Goal: Obtain resource: Obtain resource

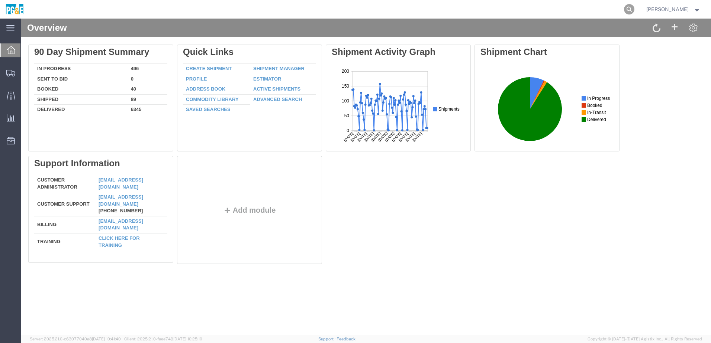
click at [634, 9] on icon at bounding box center [629, 9] width 10 height 10
paste input "56898994"
type input "56898994"
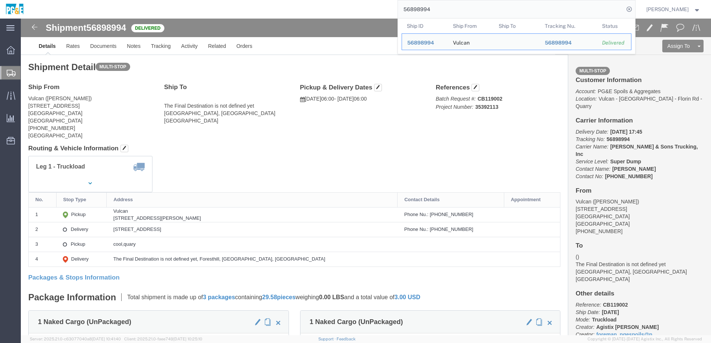
click h4 "Routing & Vehicle Information"
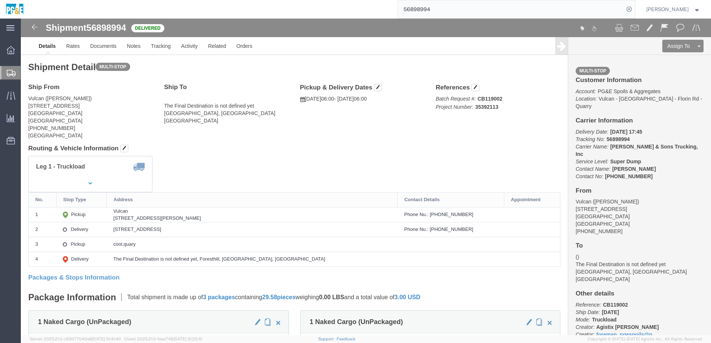
click div "Leg 1 - Truckload Vehicle 1: Super Dump Number of trucks: 1"
drag, startPoint x: 117, startPoint y: 200, endPoint x: 223, endPoint y: 200, distance: 105.9
click div "[STREET_ADDRESS][PERSON_NAME]"
copy div "[STREET_ADDRESS][PERSON_NAME]"
drag, startPoint x: 116, startPoint y: 209, endPoint x: 217, endPoint y: 210, distance: 101.1
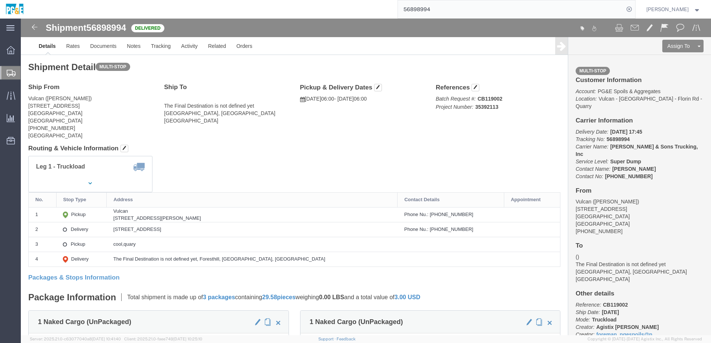
click td "[STREET_ADDRESS]"
copy div "[STREET_ADDRESS]"
click link "Documents"
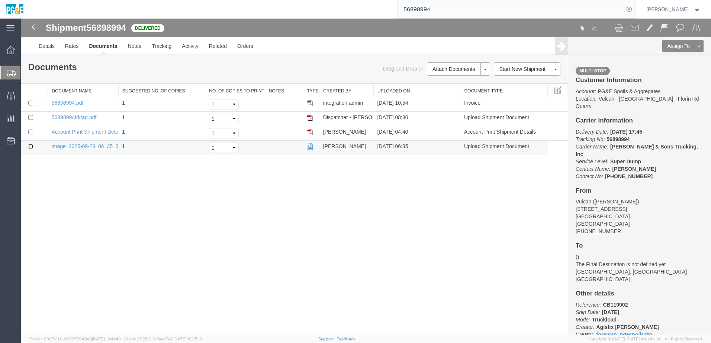
click at [29, 147] on input "checkbox" at bounding box center [30, 146] width 5 height 5
checkbox input "true"
click at [30, 119] on input "checkbox" at bounding box center [30, 117] width 5 height 5
checkbox input "true"
click at [31, 103] on input "checkbox" at bounding box center [30, 103] width 5 height 5
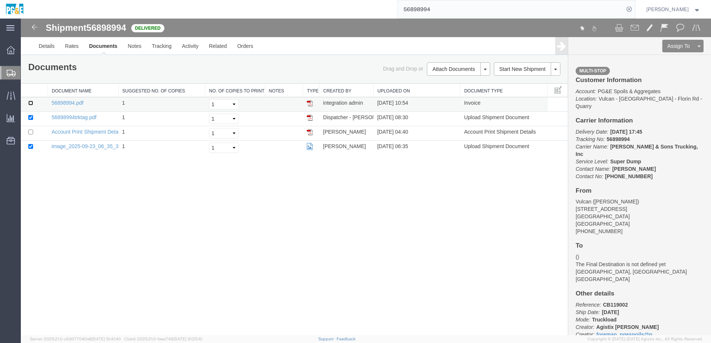
checkbox input "true"
click at [449, 80] on link "Print Documents" at bounding box center [457, 81] width 65 height 11
click at [165, 45] on link "Tracking" at bounding box center [161, 46] width 30 height 18
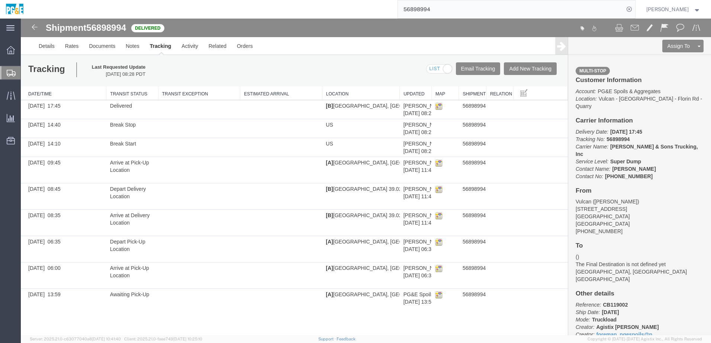
click at [423, 10] on input "56898994" at bounding box center [511, 9] width 226 height 18
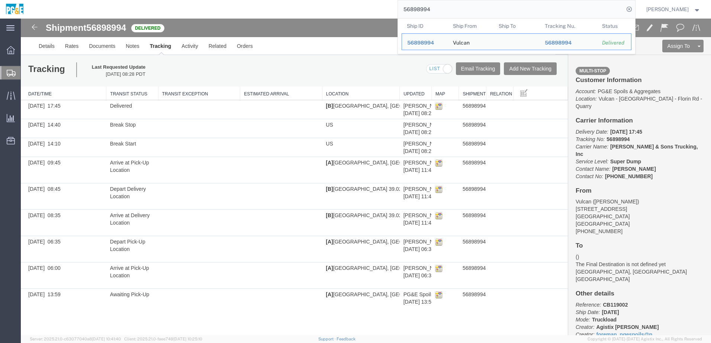
paste input "82165"
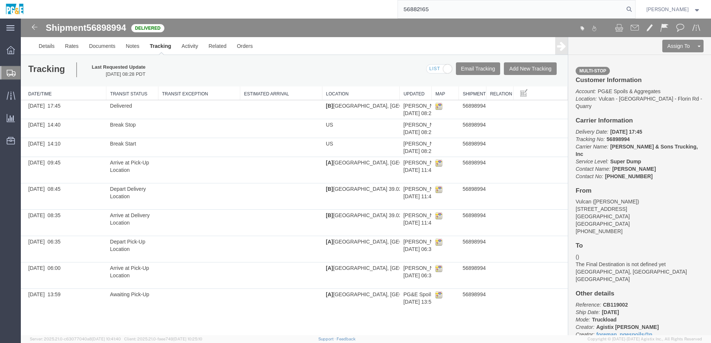
type input "56882165"
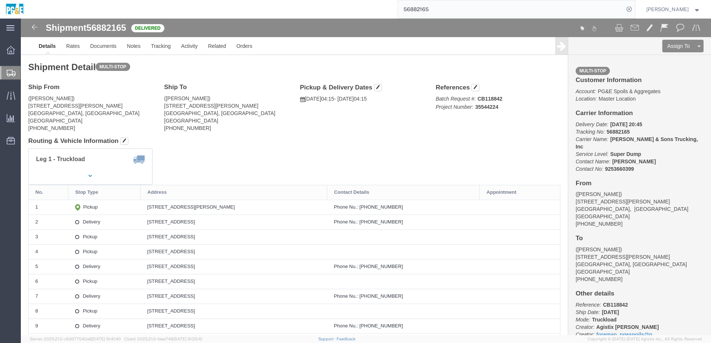
click div "Leg 1 - Truckload Vehicle 1: Super Dump Number of trucks: 1"
click h4 "Routing & Vehicle Information"
click link "Documents"
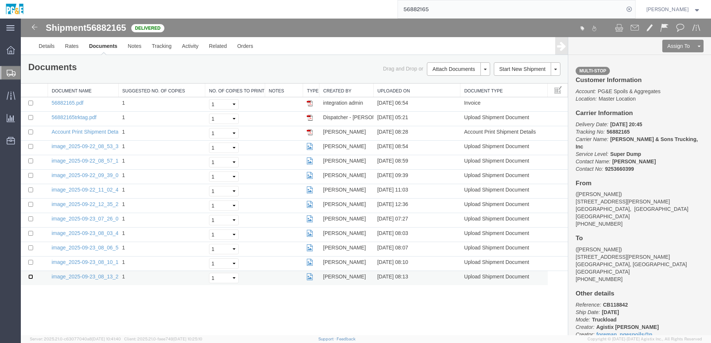
click at [30, 278] on input "checkbox" at bounding box center [30, 277] width 5 height 5
checkbox input "true"
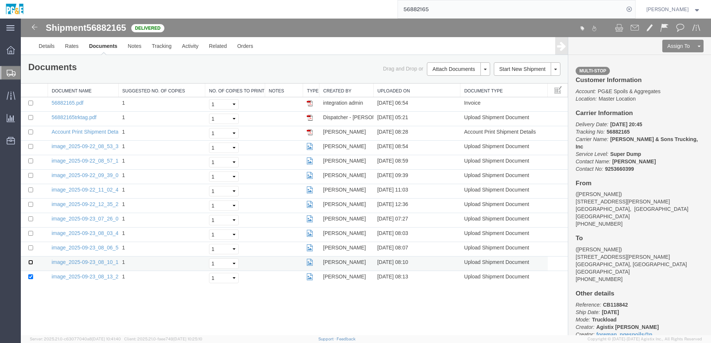
click at [32, 263] on input "checkbox" at bounding box center [30, 262] width 5 height 5
checkbox input "true"
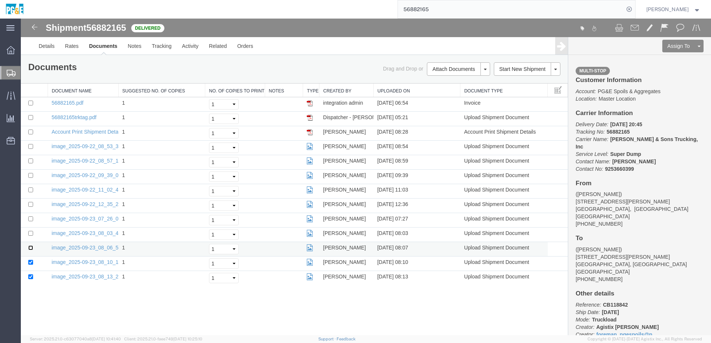
click at [30, 249] on input "checkbox" at bounding box center [30, 248] width 5 height 5
checkbox input "true"
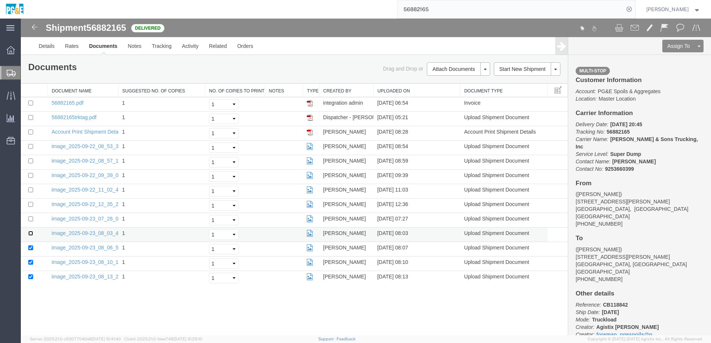
click at [31, 234] on input "checkbox" at bounding box center [30, 233] width 5 height 5
checkbox input "true"
click at [31, 219] on input "checkbox" at bounding box center [30, 219] width 5 height 5
checkbox input "true"
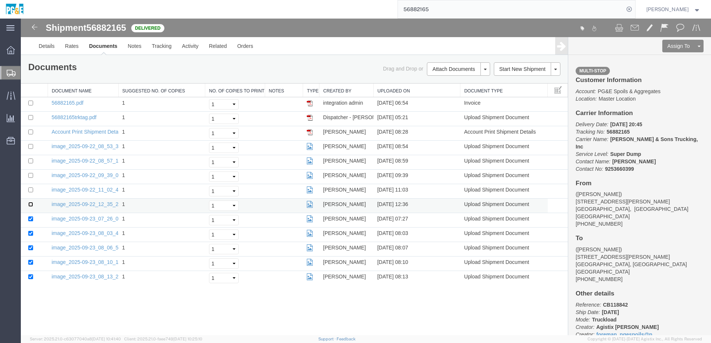
click at [30, 205] on input "checkbox" at bounding box center [30, 204] width 5 height 5
checkbox input "true"
click at [32, 190] on input "checkbox" at bounding box center [30, 190] width 5 height 5
checkbox input "true"
click at [30, 175] on input "checkbox" at bounding box center [30, 175] width 5 height 5
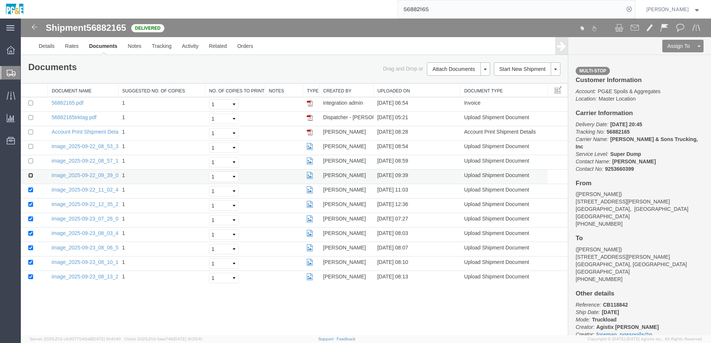
checkbox input "true"
click at [30, 160] on input "checkbox" at bounding box center [30, 161] width 5 height 5
checkbox input "true"
click at [31, 146] on input "checkbox" at bounding box center [30, 146] width 5 height 5
checkbox input "true"
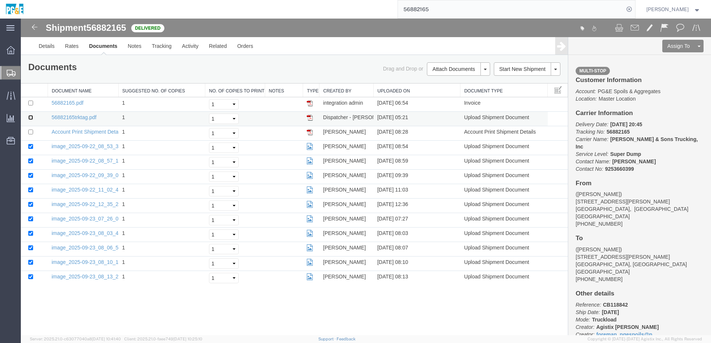
click at [30, 117] on input "checkbox" at bounding box center [30, 117] width 5 height 5
checkbox input "true"
click at [31, 104] on input "checkbox" at bounding box center [30, 103] width 5 height 5
checkbox input "true"
click at [435, 82] on link "Print Documents" at bounding box center [457, 81] width 65 height 11
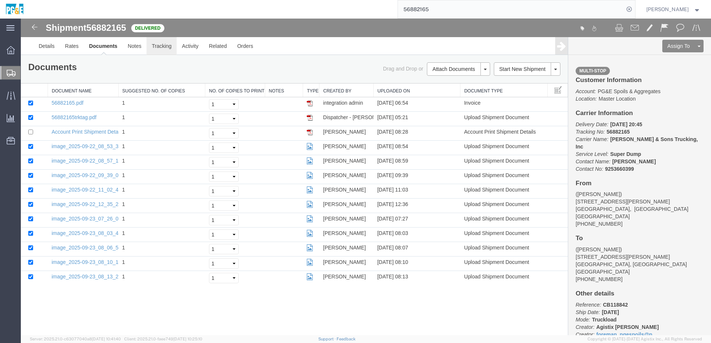
click at [155, 53] on link "Tracking" at bounding box center [161, 46] width 30 height 18
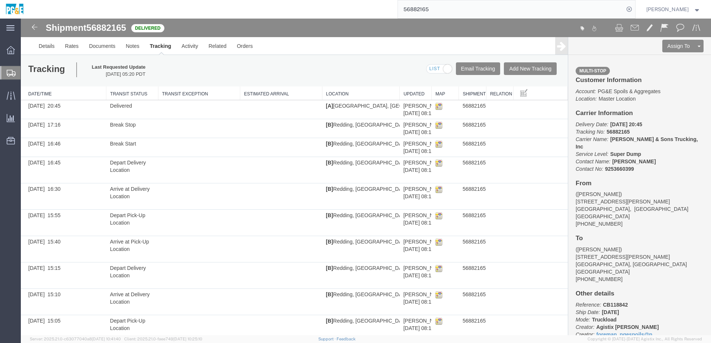
click at [483, 31] on div at bounding box center [538, 29] width 344 height 16
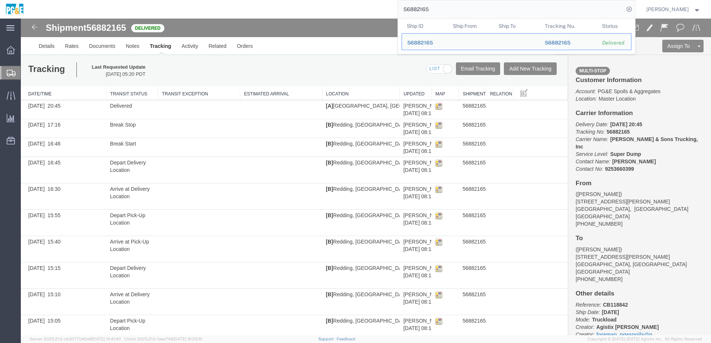
click at [419, 9] on input "56882165" at bounding box center [511, 9] width 226 height 18
paste input "477709"
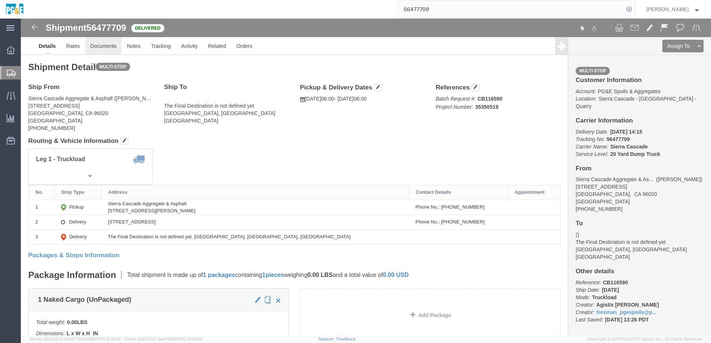
click link "Documents"
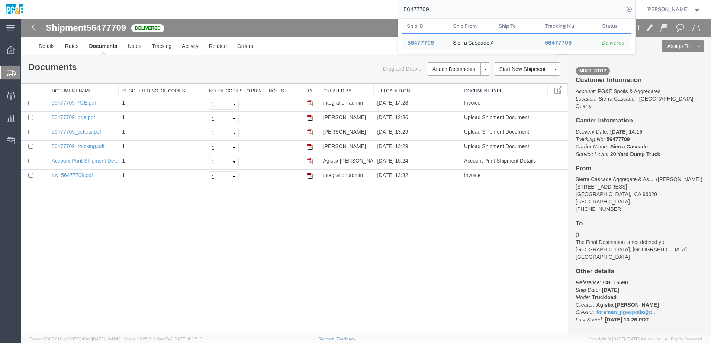
click at [430, 11] on input "56477709" at bounding box center [511, 9] width 226 height 18
paste input "882165"
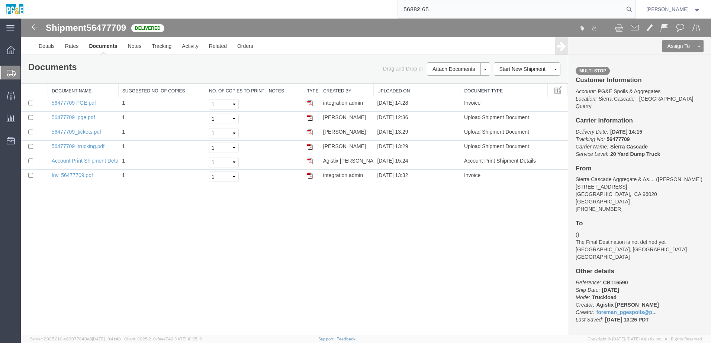
type input "56882165"
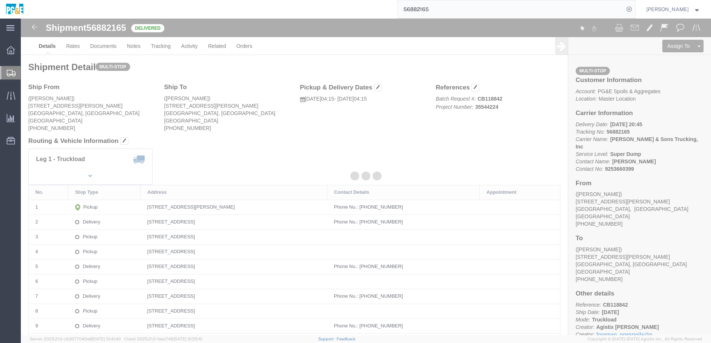
click at [92, 46] on div at bounding box center [366, 177] width 690 height 317
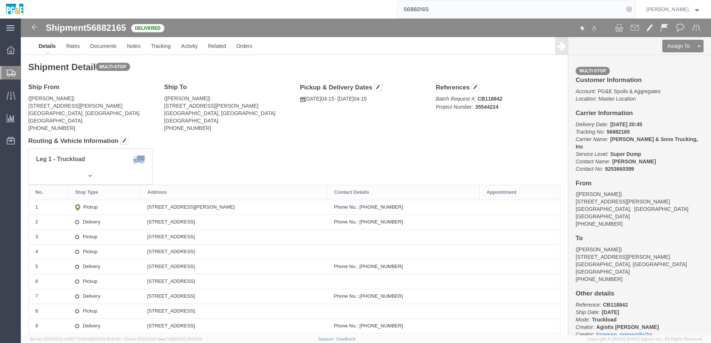
click div "Leg 1 - Truckload Vehicle 1: Super Dump Number of trucks: 1"
click link "Documents"
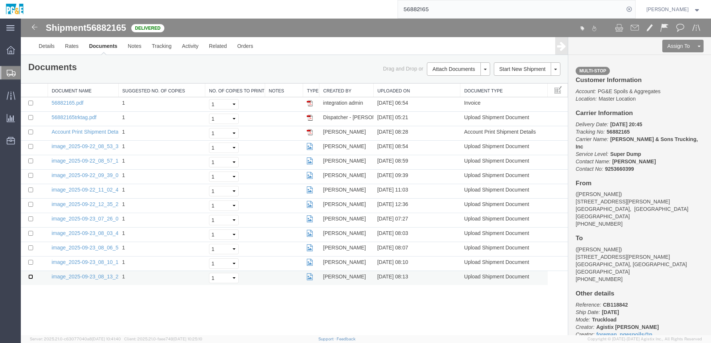
click at [30, 277] on input "checkbox" at bounding box center [30, 277] width 5 height 5
checkbox input "true"
click at [106, 45] on link "Documents" at bounding box center [103, 46] width 39 height 18
drag, startPoint x: 90, startPoint y: 29, endPoint x: 131, endPoint y: 24, distance: 41.1
click at [131, 24] on div "Shipment 56882165 13 of 13 Delivered" at bounding box center [194, 30] width 344 height 14
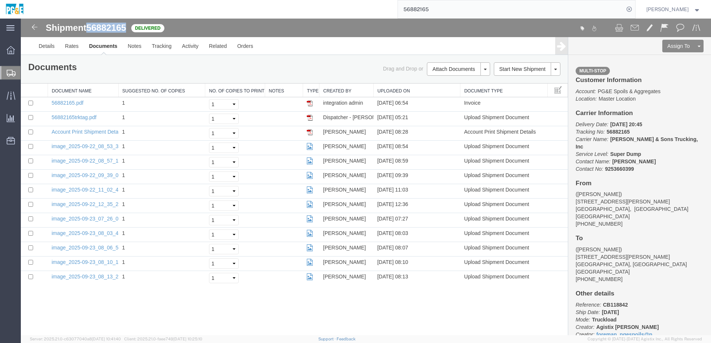
copy span "56882165"
click at [270, 324] on div at bounding box center [366, 177] width 690 height 317
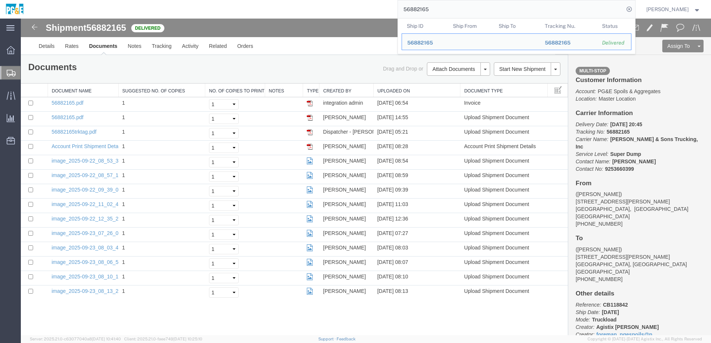
click at [417, 7] on input "56882165" at bounding box center [511, 9] width 226 height 18
paste input "98994"
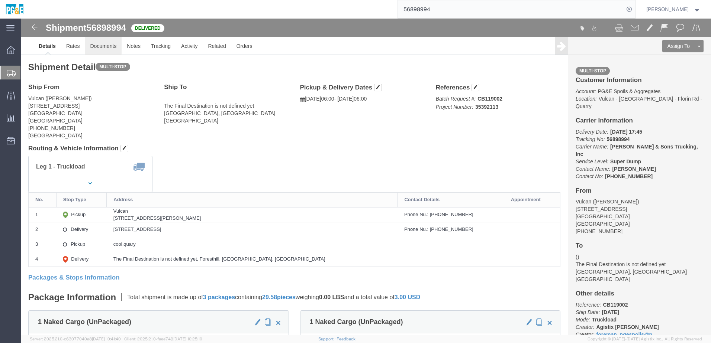
click link "Documents"
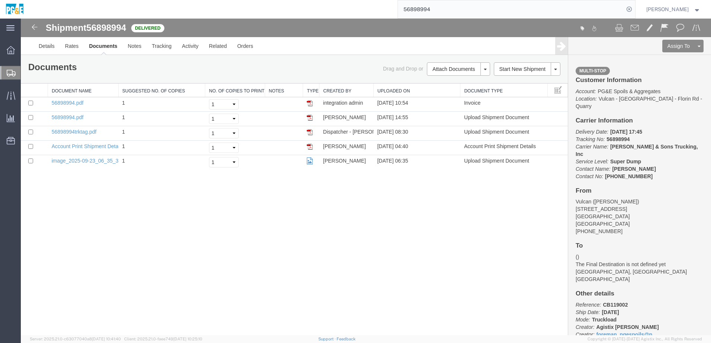
click at [161, 245] on div "Shipment 56898994 5 of 5 Delivered Details Rates Documents Notes Tracking Activ…" at bounding box center [366, 177] width 690 height 317
click at [428, 11] on input "56898994" at bounding box center [511, 9] width 226 height 18
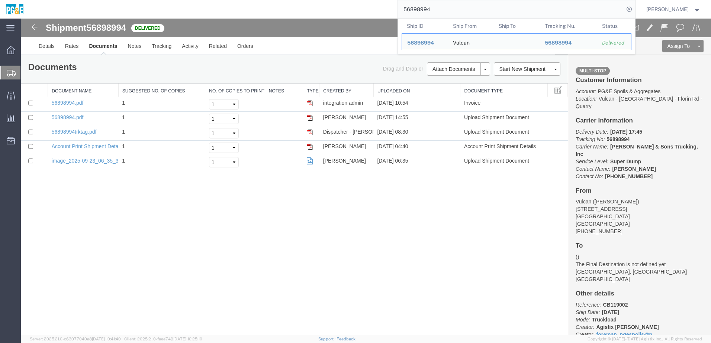
click at [428, 11] on input "56898994" at bounding box center [511, 9] width 226 height 18
paste input "579282"
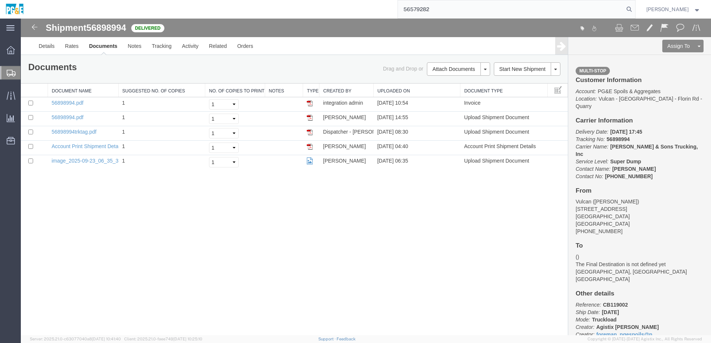
type input "56579282"
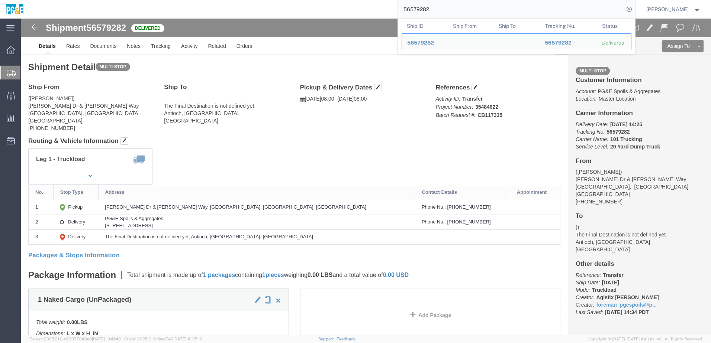
click address "The Final Destination is not defined yet [GEOGRAPHIC_DATA], [GEOGRAPHIC_DATA] […"
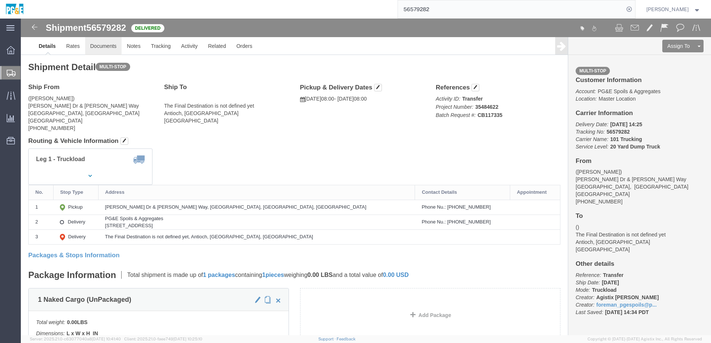
click link "Documents"
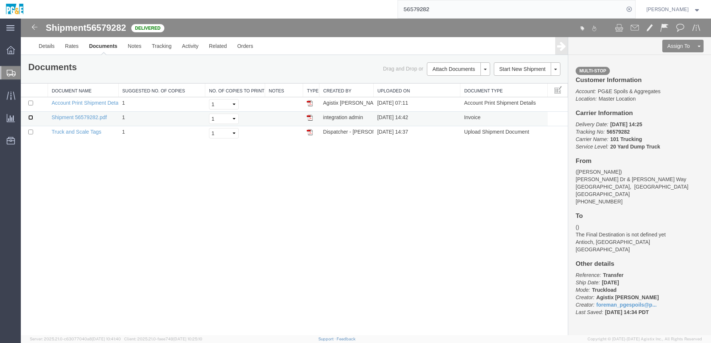
click at [30, 120] on input "checkbox" at bounding box center [30, 117] width 5 height 5
checkbox input "true"
click at [30, 131] on input "checkbox" at bounding box center [30, 132] width 5 height 5
checkbox input "true"
click at [444, 86] on link "Print Documents" at bounding box center [457, 81] width 65 height 11
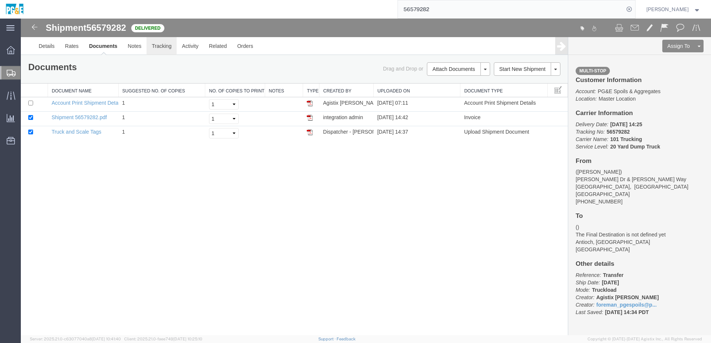
click at [159, 49] on link "Tracking" at bounding box center [161, 46] width 30 height 18
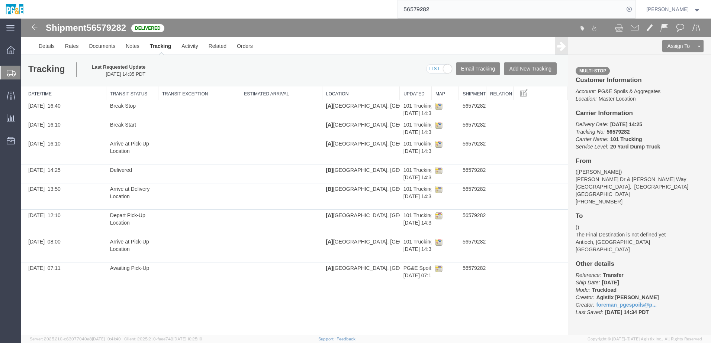
click at [422, 9] on input "56579282" at bounding box center [511, 9] width 226 height 18
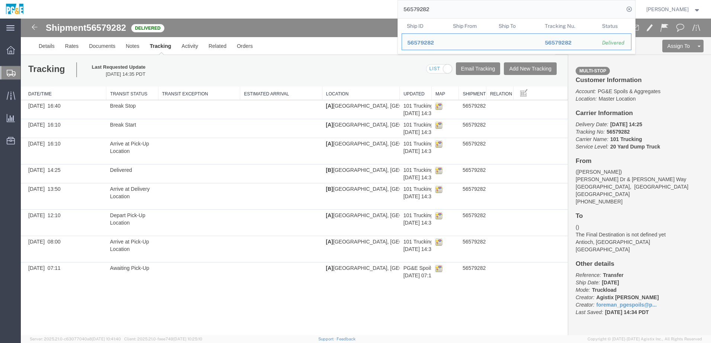
click at [422, 9] on input "56579282" at bounding box center [511, 9] width 226 height 18
paste input "5"
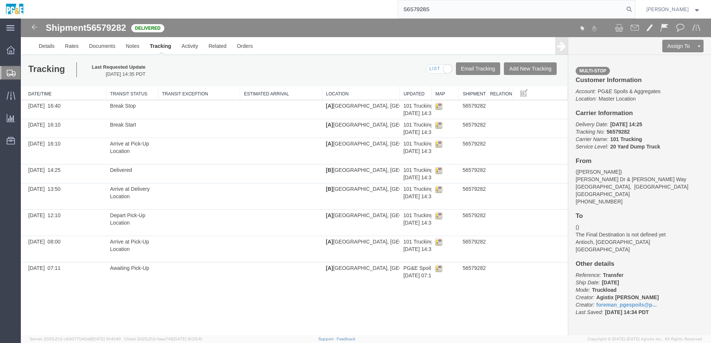
type input "56579285"
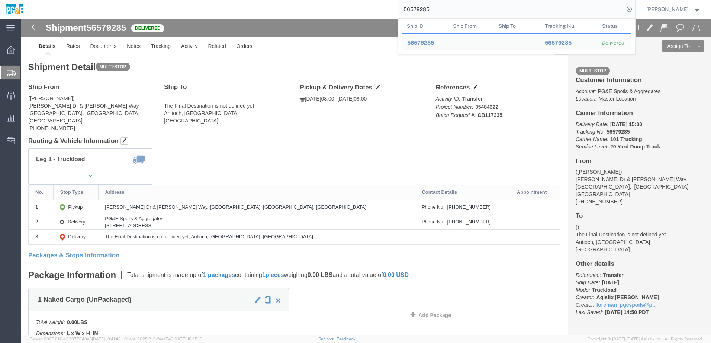
click div "Shipment Detail Multi-stop Ship From ([PERSON_NAME]) [PERSON_NAME] Dr & [PERSON…"
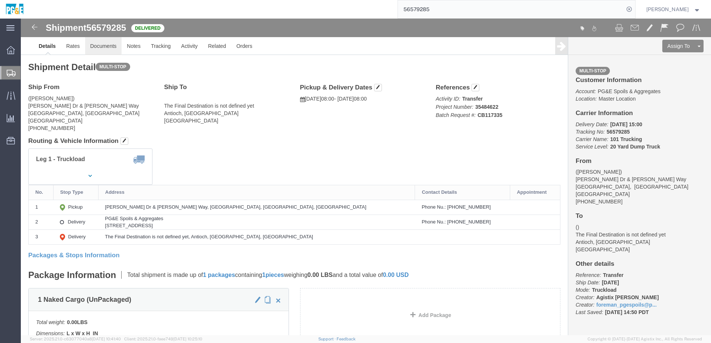
click link "Documents"
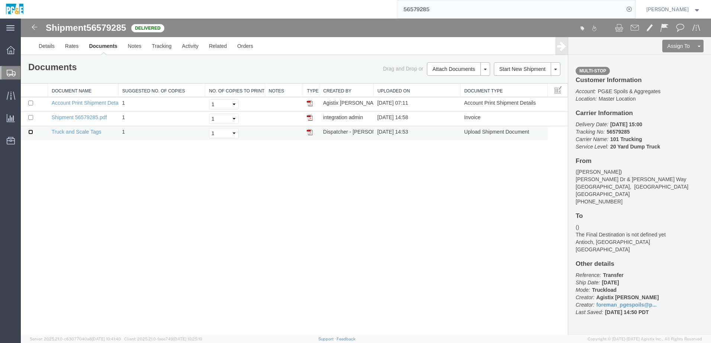
click at [29, 133] on input "checkbox" at bounding box center [30, 132] width 5 height 5
checkbox input "true"
click at [30, 119] on input "checkbox" at bounding box center [30, 117] width 5 height 5
checkbox input "true"
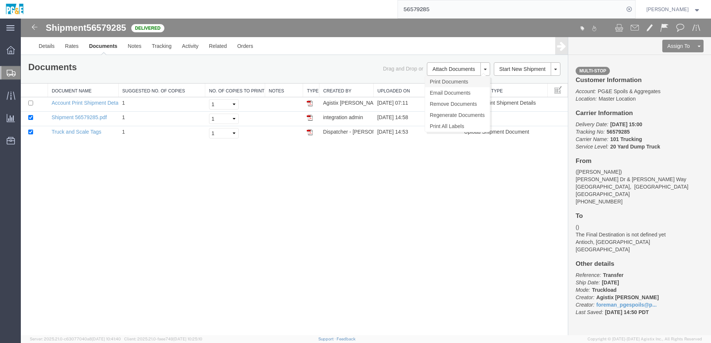
click at [443, 87] on link "Print Documents" at bounding box center [457, 81] width 65 height 11
click at [160, 49] on link "Tracking" at bounding box center [161, 46] width 30 height 18
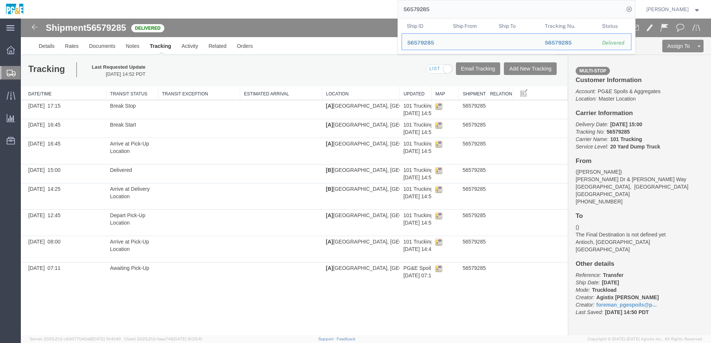
click at [432, 12] on input "56579285" at bounding box center [511, 9] width 226 height 18
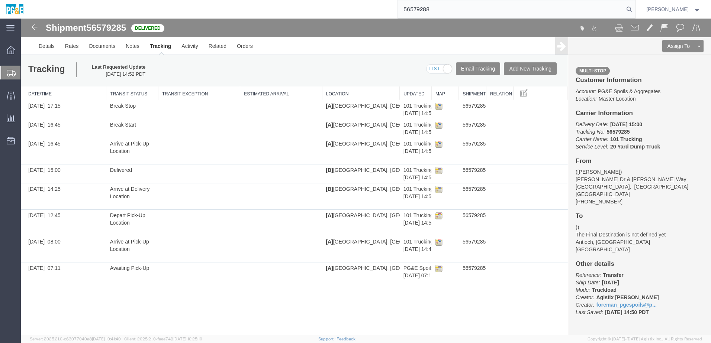
type input "56579288"
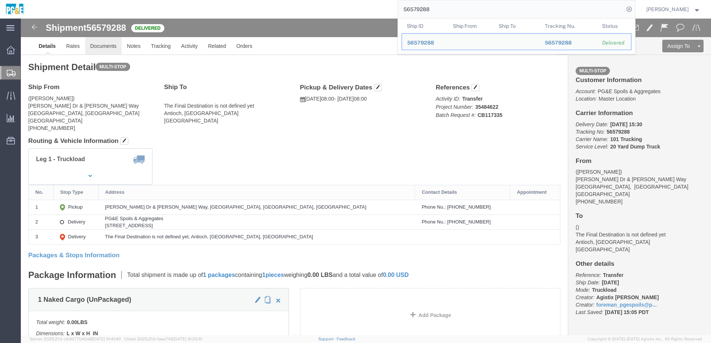
click link "Documents"
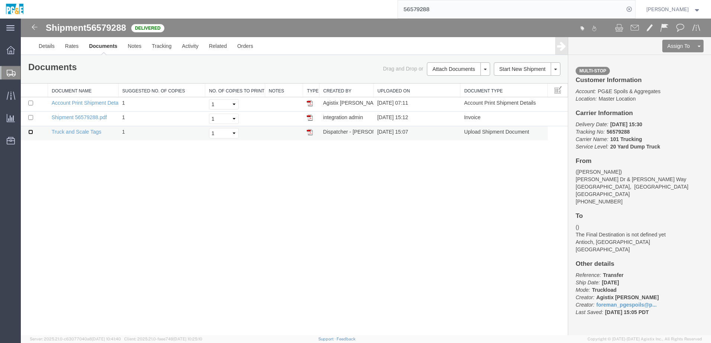
click at [32, 132] on input "checkbox" at bounding box center [30, 132] width 5 height 5
checkbox input "true"
click at [31, 116] on input "checkbox" at bounding box center [30, 117] width 5 height 5
checkbox input "true"
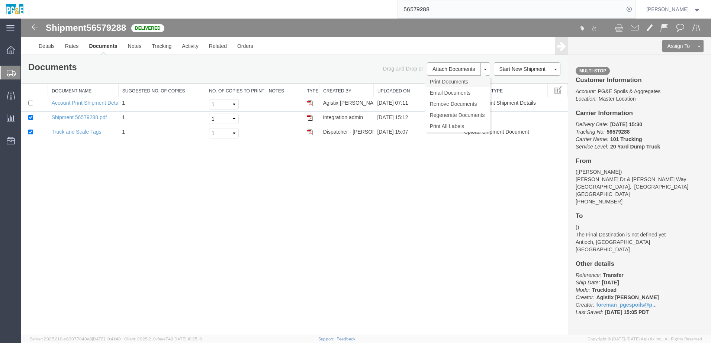
click at [462, 82] on link "Print Documents" at bounding box center [457, 81] width 65 height 11
click at [162, 45] on link "Tracking" at bounding box center [161, 46] width 30 height 18
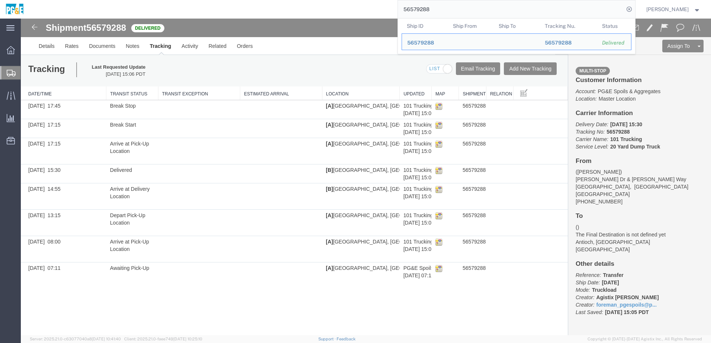
click at [426, 8] on input "56579288" at bounding box center [511, 9] width 226 height 18
paste input "88641"
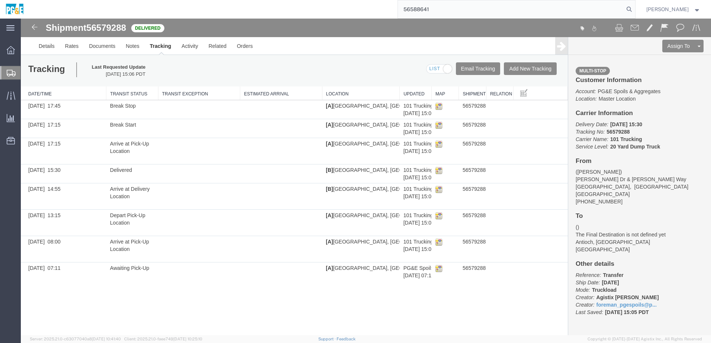
type input "56588641"
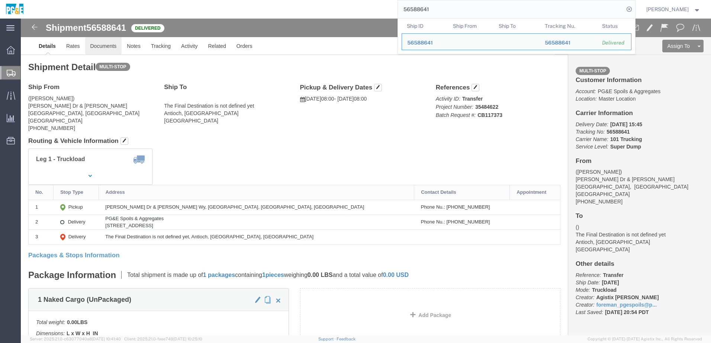
click link "Documents"
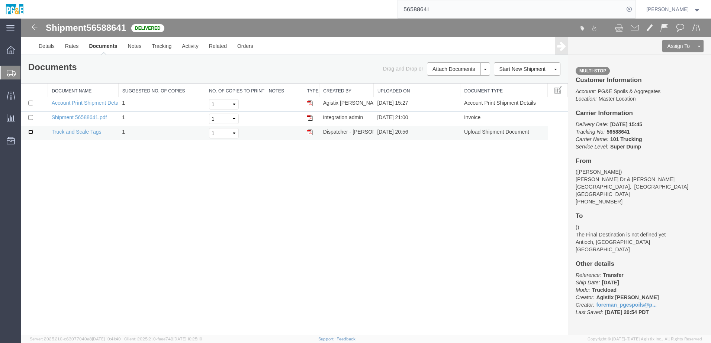
click at [31, 131] on input "checkbox" at bounding box center [30, 132] width 5 height 5
checkbox input "true"
click at [31, 117] on input "checkbox" at bounding box center [30, 117] width 5 height 5
checkbox input "true"
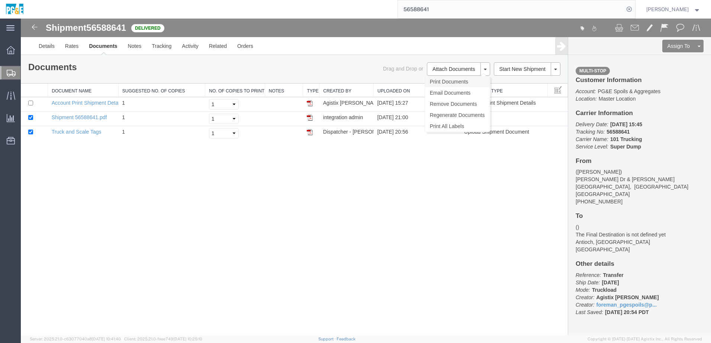
click at [445, 84] on link "Print Documents" at bounding box center [457, 81] width 65 height 11
click at [171, 46] on link "Tracking" at bounding box center [161, 46] width 30 height 18
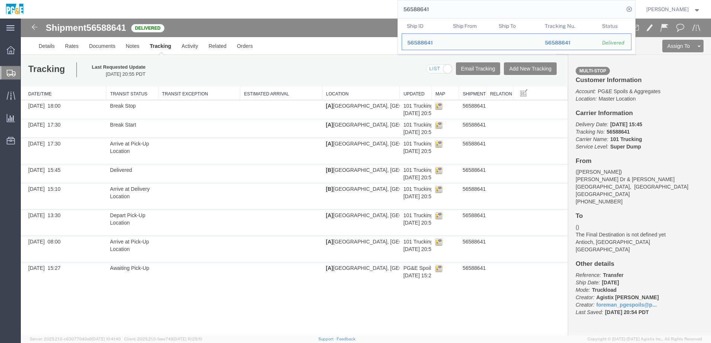
click at [425, 9] on input "56588641" at bounding box center [511, 9] width 226 height 18
paste input "4"
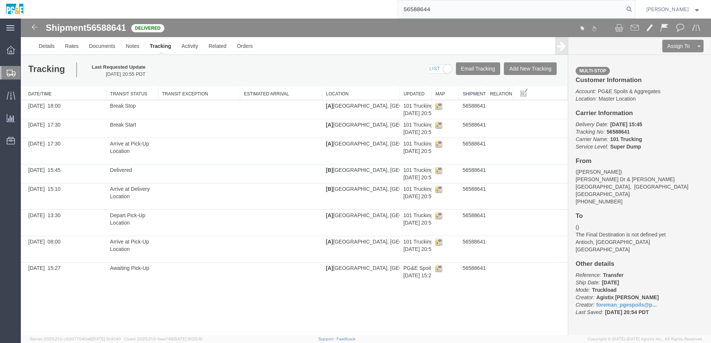
type input "56588644"
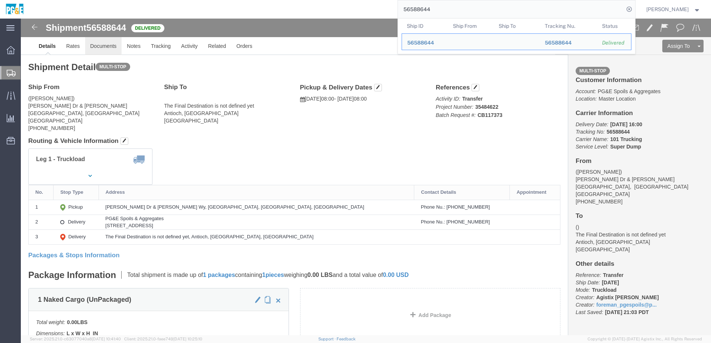
click link "Documents"
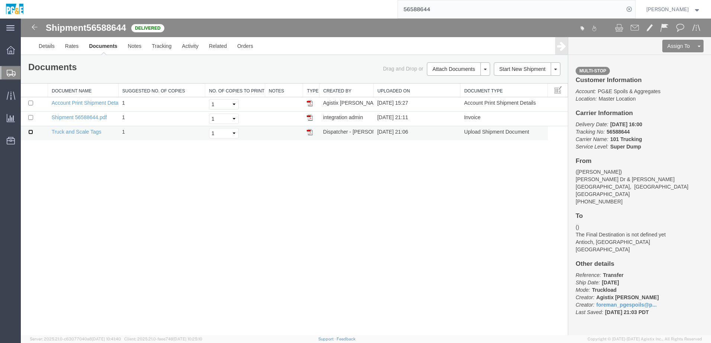
click at [31, 131] on input "checkbox" at bounding box center [30, 132] width 5 height 5
checkbox input "true"
click at [31, 120] on input "checkbox" at bounding box center [30, 117] width 5 height 5
checkbox input "true"
click at [21, 19] on link "Print Documents" at bounding box center [21, 19] width 0 height 0
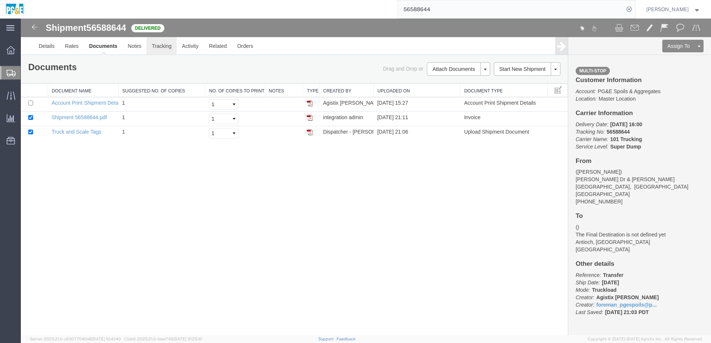
click at [164, 49] on link "Tracking" at bounding box center [161, 46] width 30 height 18
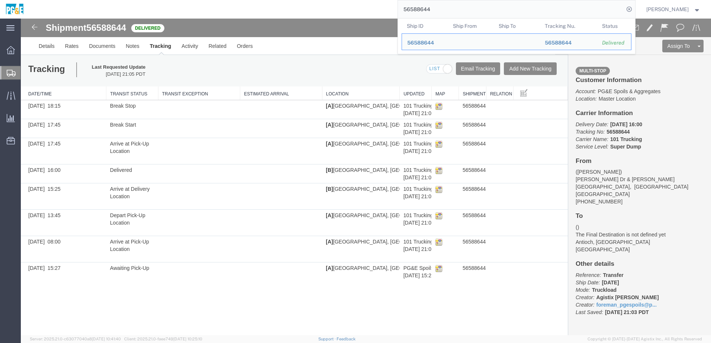
click at [416, 3] on input "56588644" at bounding box center [511, 9] width 226 height 18
paste input "52"
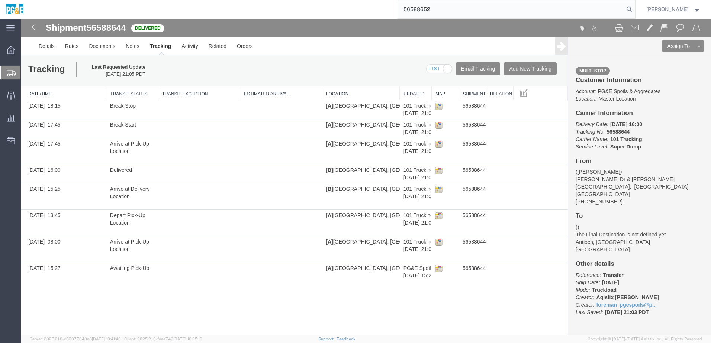
type input "56588652"
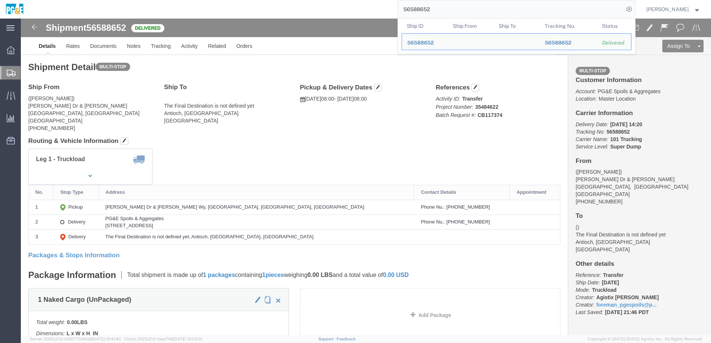
click div "Leg 1 - Truckload Vehicle 1: Super Dump Number of trucks: 1"
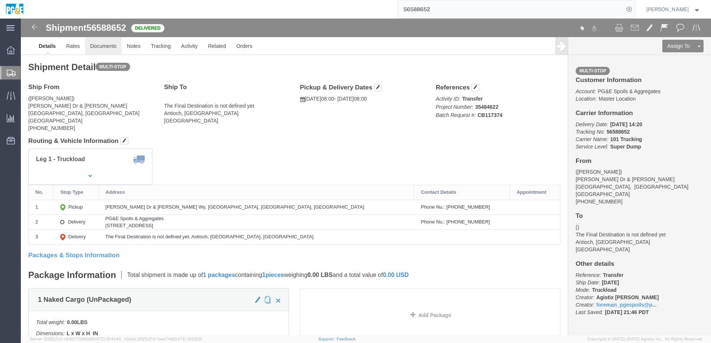
click link "Documents"
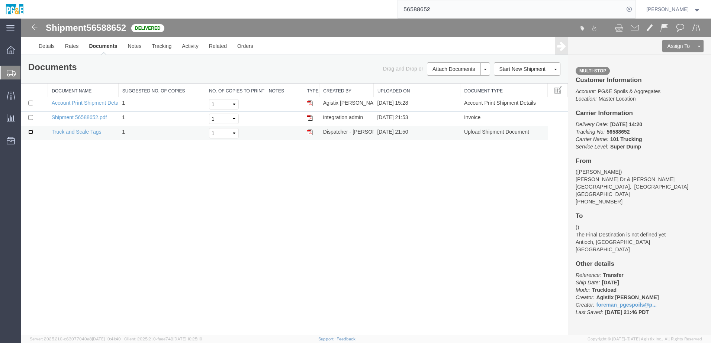
click at [31, 132] on input "checkbox" at bounding box center [30, 132] width 5 height 5
checkbox input "true"
click at [31, 117] on input "checkbox" at bounding box center [30, 117] width 5 height 5
checkbox input "true"
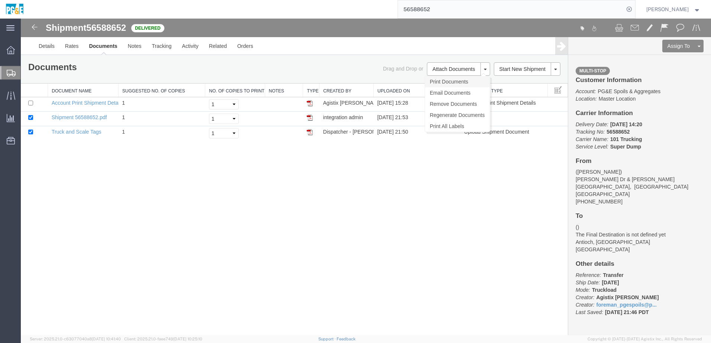
click at [468, 80] on link "Print Documents" at bounding box center [457, 81] width 65 height 11
click at [158, 50] on link "Tracking" at bounding box center [161, 46] width 30 height 18
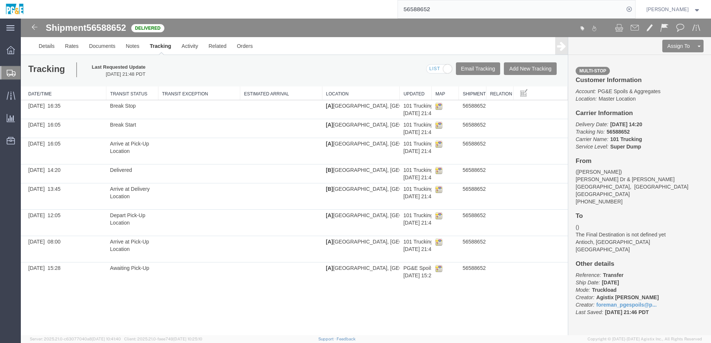
click at [424, 9] on input "56588652" at bounding box center [511, 9] width 226 height 18
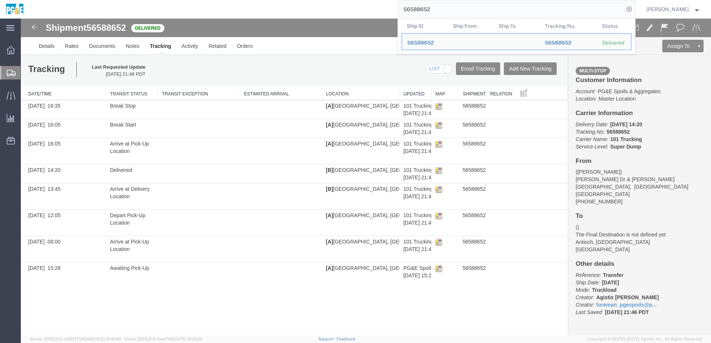
click at [424, 9] on input "56588652" at bounding box center [511, 9] width 226 height 18
paste input "4"
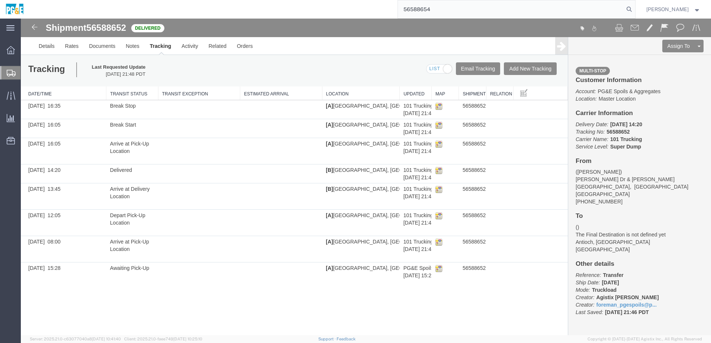
type input "56588654"
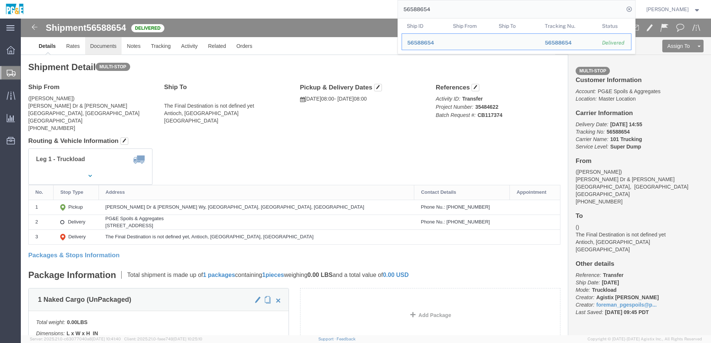
click link "Documents"
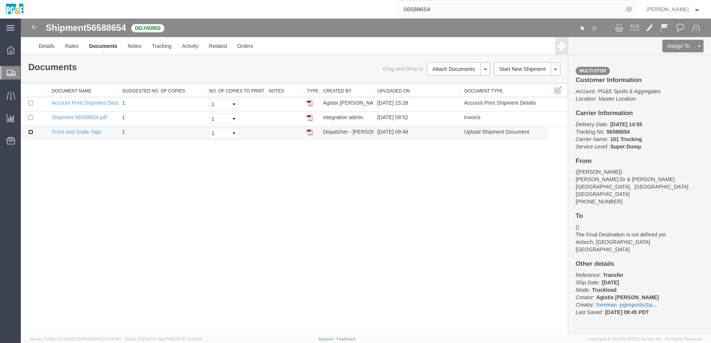
click at [31, 132] on input "checkbox" at bounding box center [30, 132] width 5 height 5
checkbox input "true"
click at [31, 116] on input "checkbox" at bounding box center [30, 117] width 5 height 5
checkbox input "true"
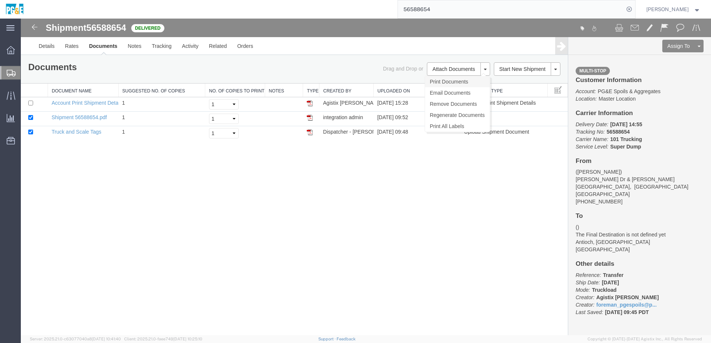
click at [440, 83] on link "Print Documents" at bounding box center [457, 81] width 65 height 11
click at [163, 50] on link "Tracking" at bounding box center [161, 46] width 30 height 18
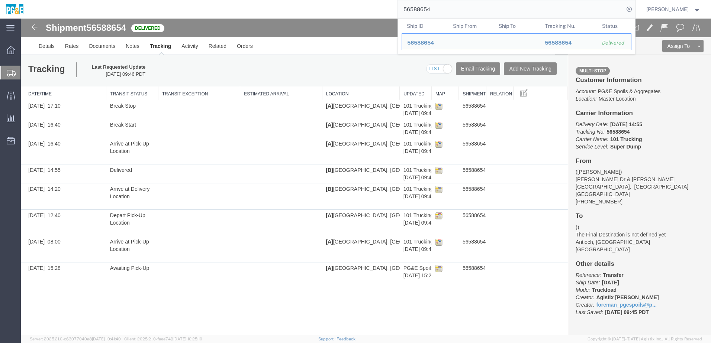
click at [425, 7] on input "56588654" at bounding box center [511, 9] width 226 height 18
paste input "5"
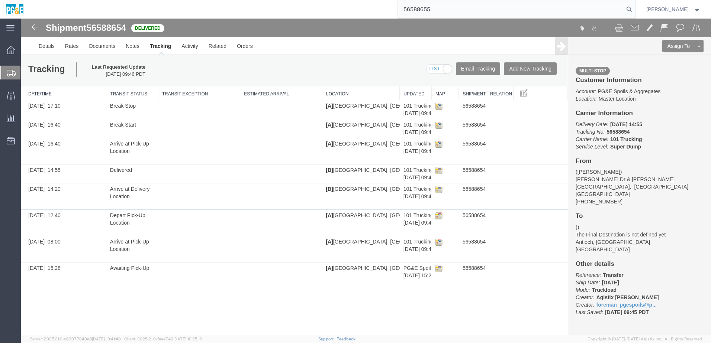
type input "56588655"
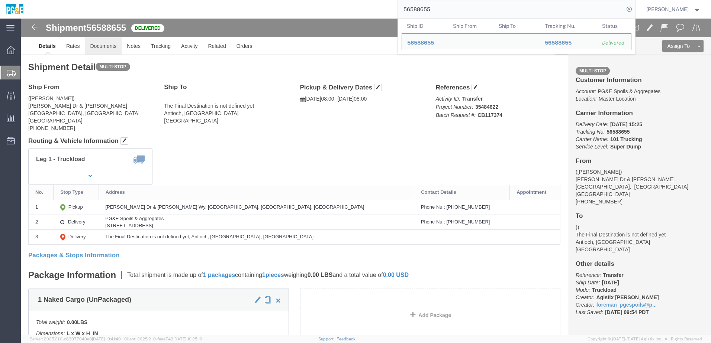
click link "Documents"
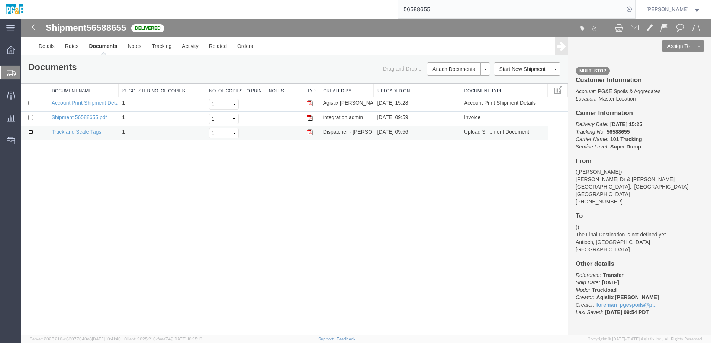
click at [32, 133] on input "checkbox" at bounding box center [30, 132] width 5 height 5
checkbox input "true"
click at [31, 118] on input "checkbox" at bounding box center [30, 117] width 5 height 5
checkbox input "true"
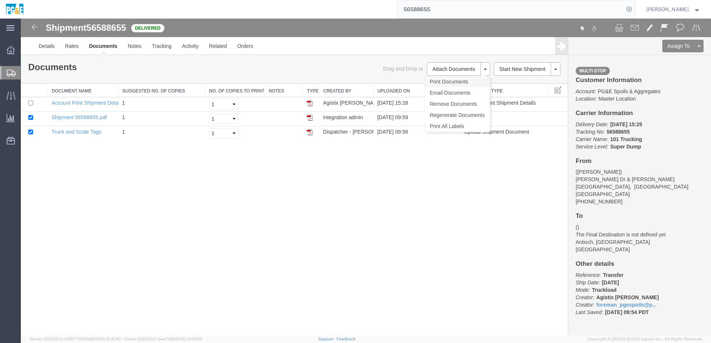
click at [444, 81] on link "Print Documents" at bounding box center [457, 81] width 65 height 11
click at [160, 53] on link "Tracking" at bounding box center [161, 46] width 30 height 18
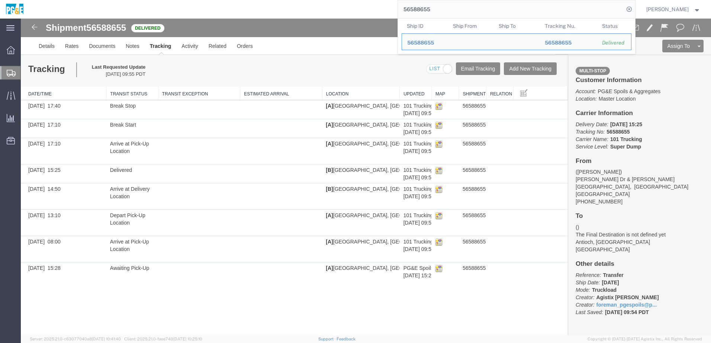
click at [420, 7] on input "56588655" at bounding box center [511, 9] width 226 height 18
paste input "6"
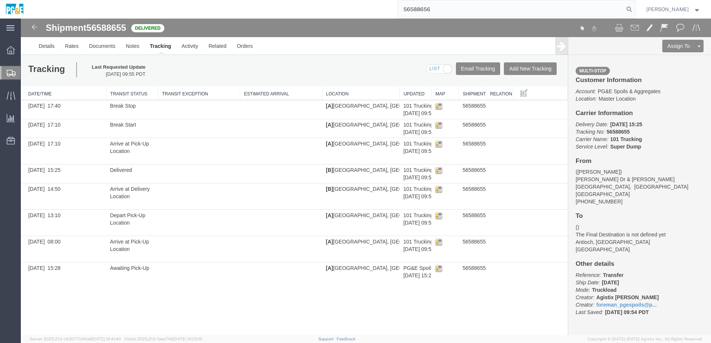
type input "56588656"
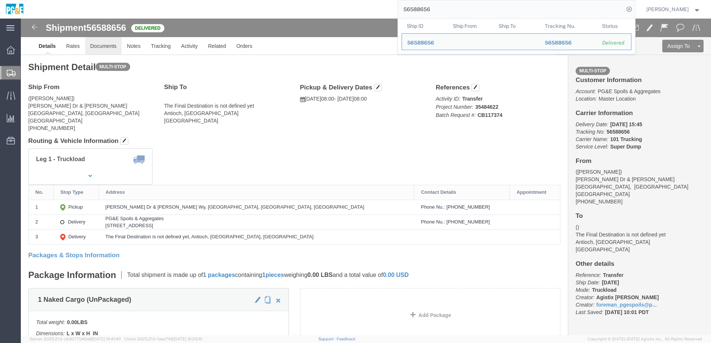
click link "Documents"
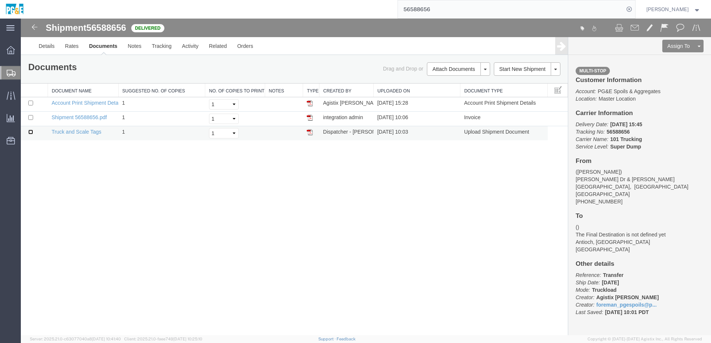
click at [31, 131] on input "checkbox" at bounding box center [30, 132] width 5 height 5
checkbox input "true"
click at [30, 118] on input "checkbox" at bounding box center [30, 117] width 5 height 5
checkbox input "true"
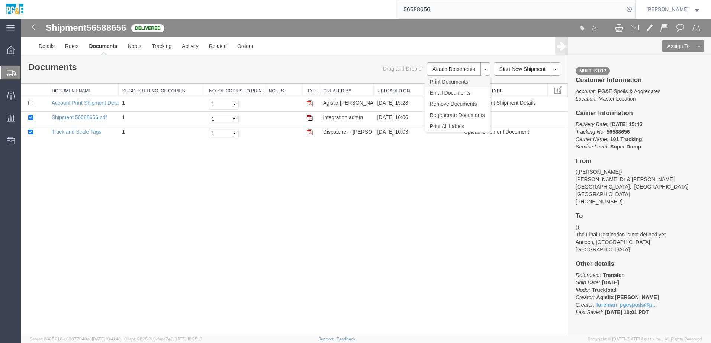
click at [447, 83] on link "Print Documents" at bounding box center [457, 81] width 65 height 11
click at [154, 52] on link "Tracking" at bounding box center [161, 46] width 30 height 18
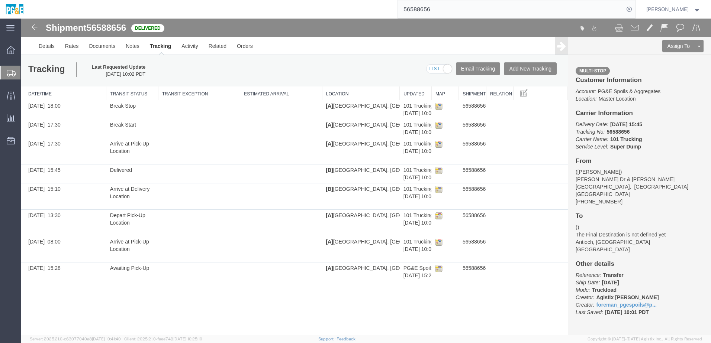
click at [436, 12] on input "56588656" at bounding box center [511, 9] width 226 height 18
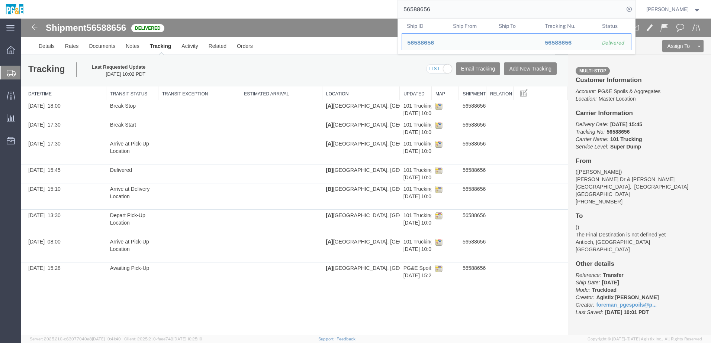
click at [436, 12] on input "56588656" at bounding box center [511, 9] width 226 height 18
paste input "8"
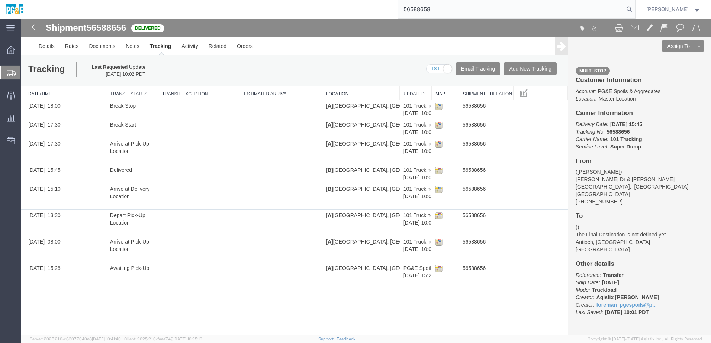
type input "56588658"
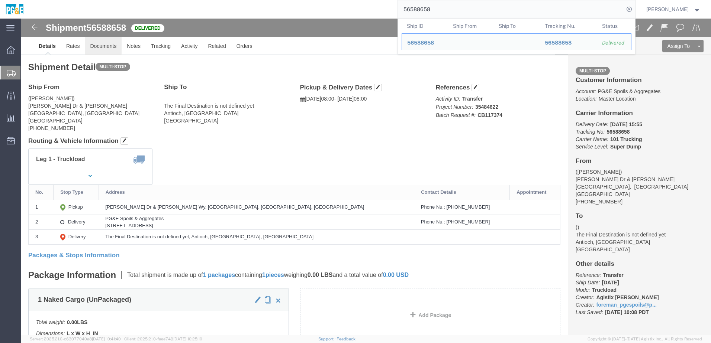
click link "Documents"
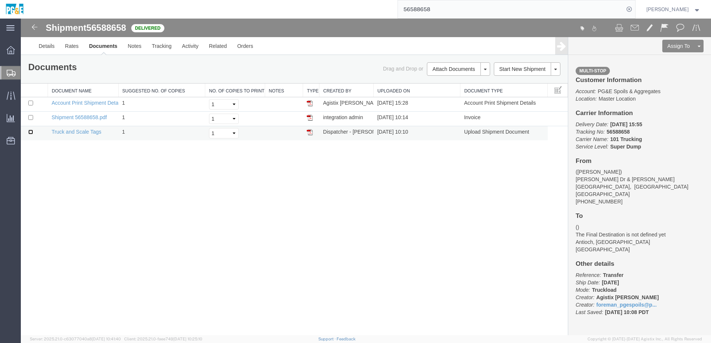
click at [32, 132] on input "checkbox" at bounding box center [30, 132] width 5 height 5
checkbox input "true"
click at [31, 118] on input "checkbox" at bounding box center [30, 117] width 5 height 5
checkbox input "true"
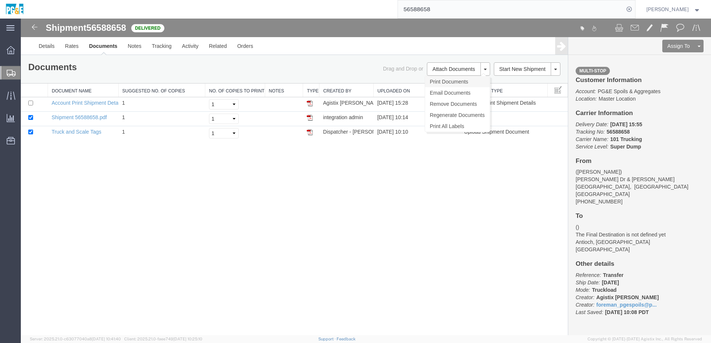
click at [441, 84] on link "Print Documents" at bounding box center [457, 81] width 65 height 11
click at [171, 43] on link "Tracking" at bounding box center [161, 46] width 30 height 18
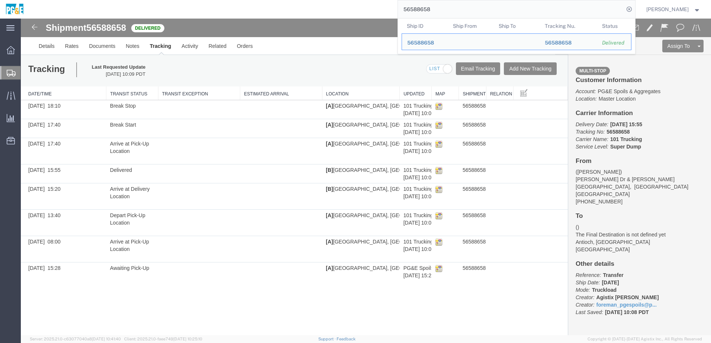
click at [424, 12] on input "56588658" at bounding box center [511, 9] width 226 height 18
paste input "62"
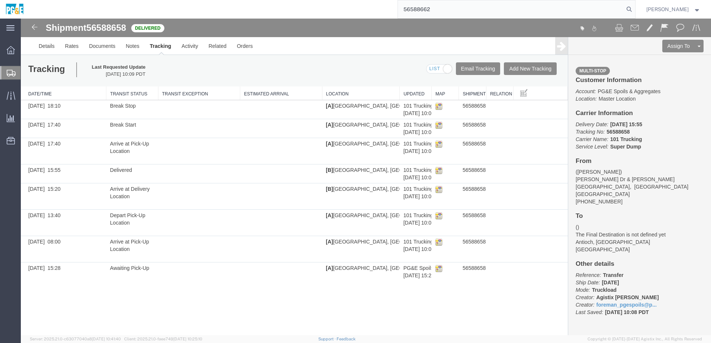
type input "56588662"
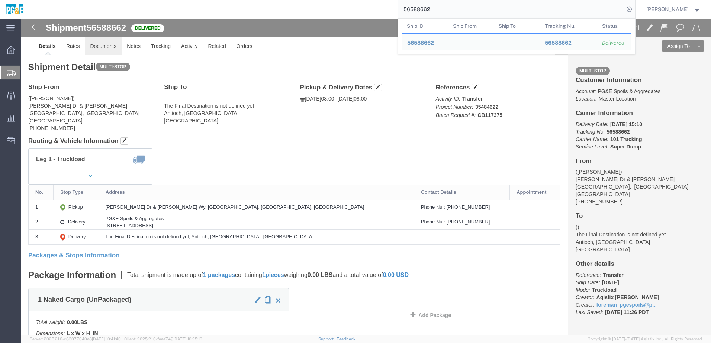
click link "Documents"
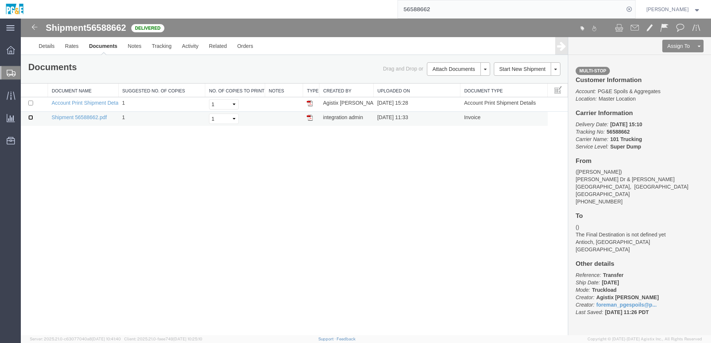
click at [30, 118] on input "checkbox" at bounding box center [30, 117] width 5 height 5
checkbox input "true"
click at [454, 78] on link "Print Documents" at bounding box center [457, 81] width 65 height 11
click at [110, 28] on span "56588662" at bounding box center [106, 28] width 40 height 10
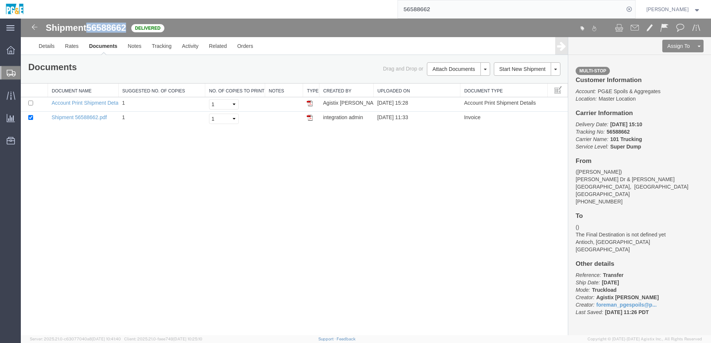
copy span "56588662"
drag, startPoint x: 421, startPoint y: 201, endPoint x: 431, endPoint y: 192, distance: 13.5
click at [421, 201] on div "Shipment 56588662 2 of 2 Delivered Details Rates Documents Notes Tracking Activ…" at bounding box center [366, 177] width 690 height 317
click at [413, 207] on div "Shipment 56588662 2 of 2 Delivered Details Rates Documents Notes Tracking Activ…" at bounding box center [366, 177] width 690 height 317
click at [263, 217] on div "Shipment 56588662 2 of 2 Delivered Details Rates Documents Notes Tracking Activ…" at bounding box center [366, 177] width 690 height 317
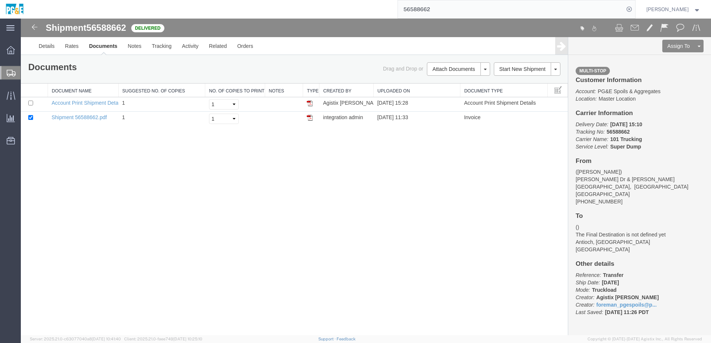
click at [181, 211] on div "Shipment 56588662 2 of 2 Delivered Details Rates Documents Notes Tracking Activ…" at bounding box center [366, 177] width 690 height 317
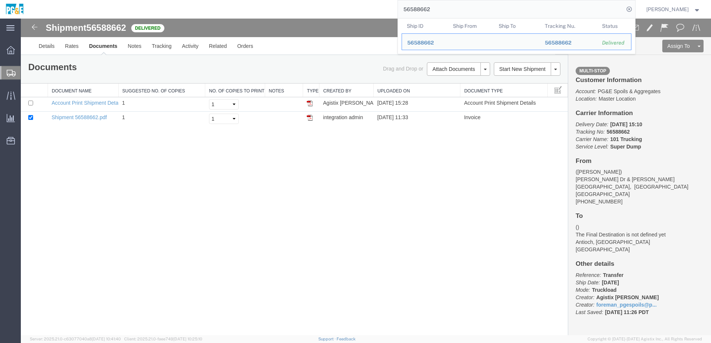
click at [425, 8] on input "56588662" at bounding box center [511, 9] width 226 height 18
click at [425, 11] on input "56588662" at bounding box center [511, 9] width 226 height 18
paste input "4"
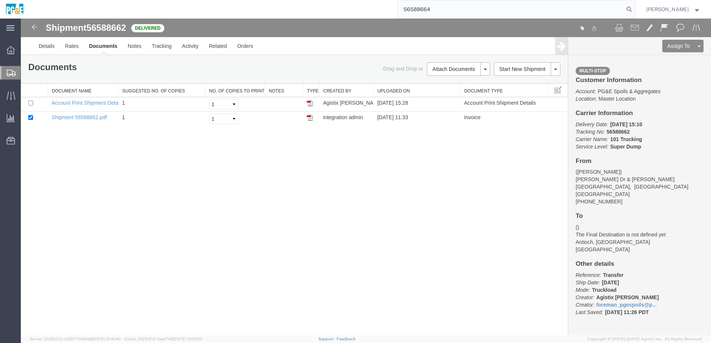
type input "56588664"
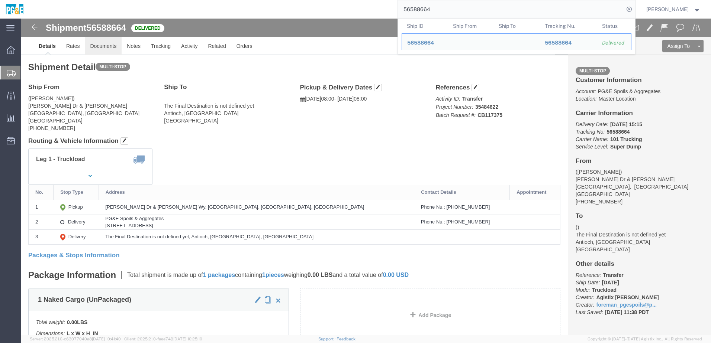
click link "Documents"
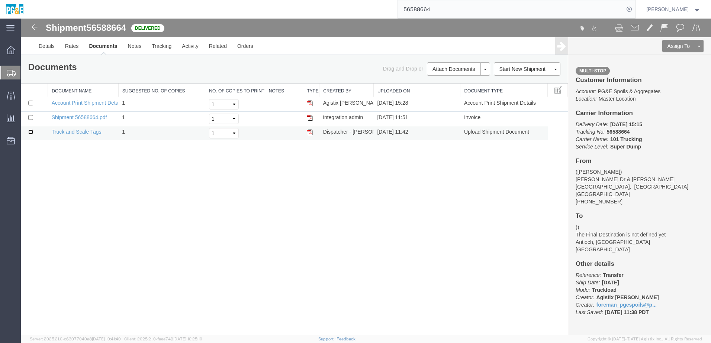
click at [32, 132] on input "checkbox" at bounding box center [30, 132] width 5 height 5
checkbox input "true"
click at [30, 119] on input "checkbox" at bounding box center [30, 117] width 5 height 5
checkbox input "true"
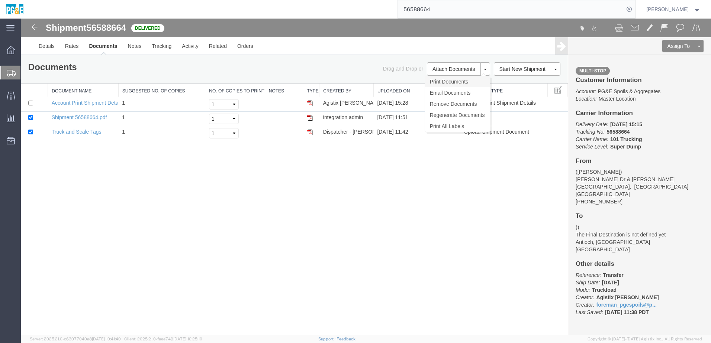
click at [462, 79] on link "Print Documents" at bounding box center [457, 81] width 65 height 11
click at [157, 48] on link "Tracking" at bounding box center [161, 46] width 30 height 18
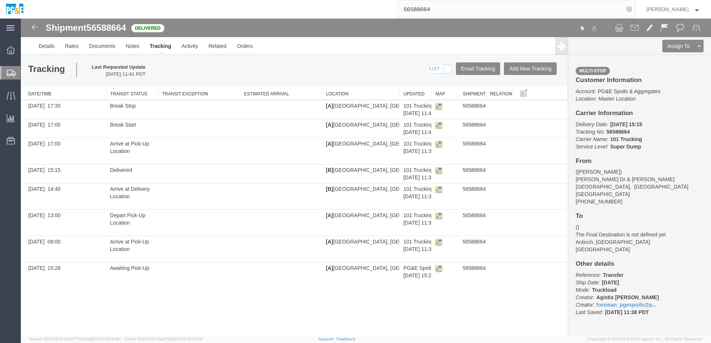
click at [417, 10] on input "56588664" at bounding box center [511, 9] width 226 height 18
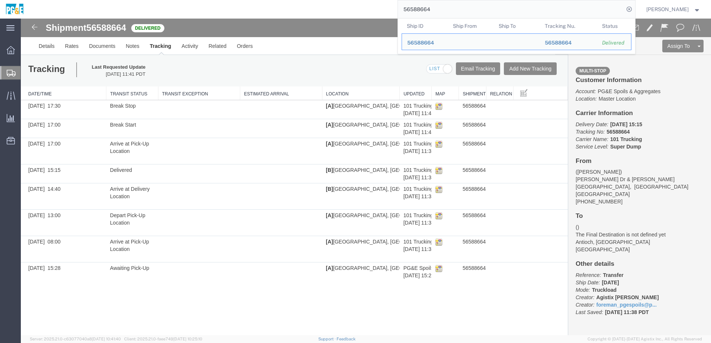
click at [417, 10] on input "56588664" at bounding box center [511, 9] width 226 height 18
paste input "5"
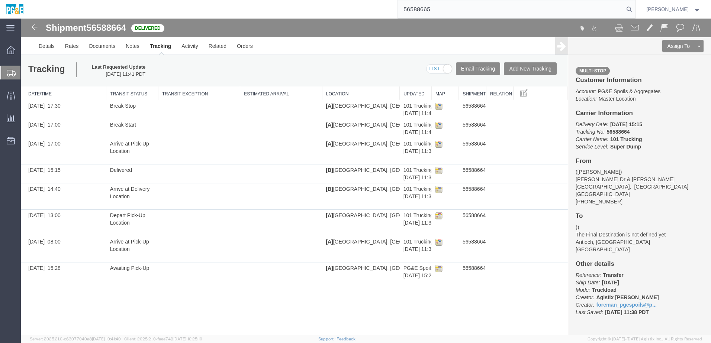
type input "56588665"
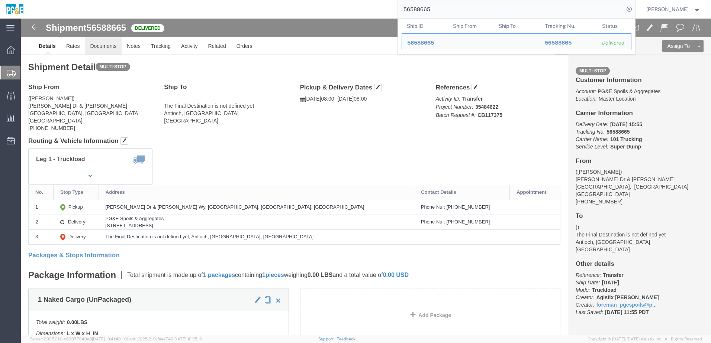
click link "Documents"
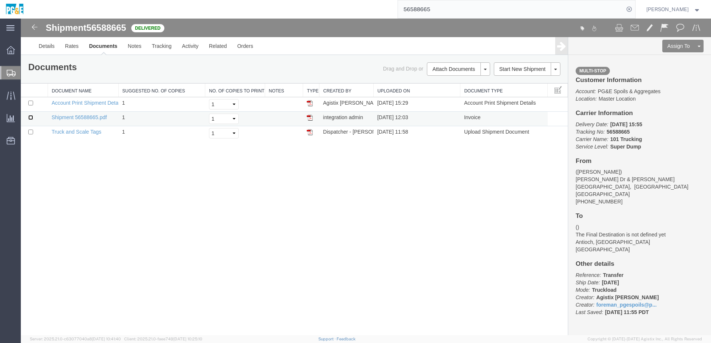
click at [30, 117] on input "checkbox" at bounding box center [30, 117] width 5 height 5
checkbox input "true"
click at [30, 131] on input "checkbox" at bounding box center [30, 132] width 5 height 5
checkbox input "true"
click at [454, 84] on link "Print Documents" at bounding box center [457, 81] width 65 height 11
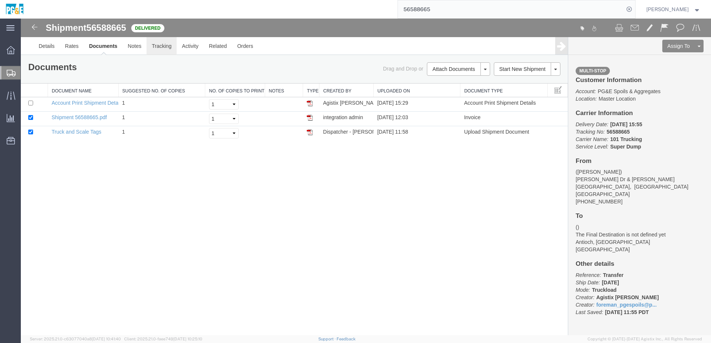
click at [161, 50] on link "Tracking" at bounding box center [161, 46] width 30 height 18
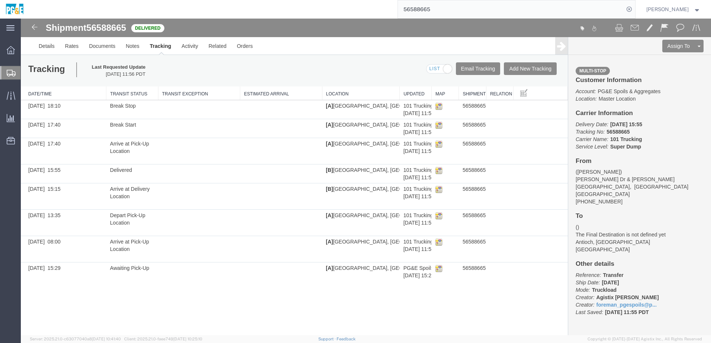
click at [426, 9] on input "56588665" at bounding box center [511, 9] width 226 height 18
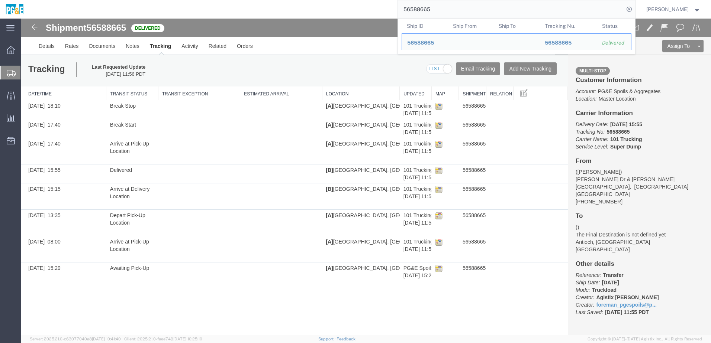
click at [426, 9] on input "56588665" at bounding box center [511, 9] width 226 height 18
paste input "7"
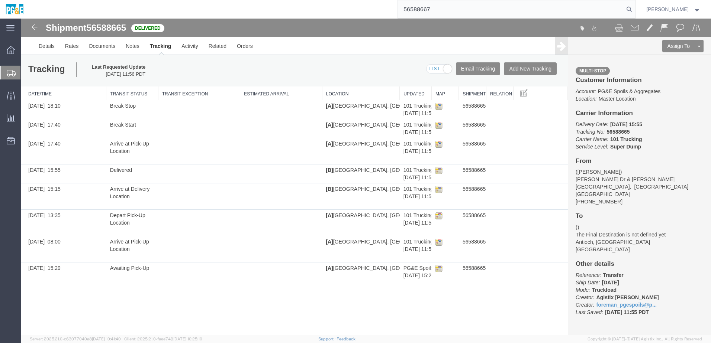
type input "56588667"
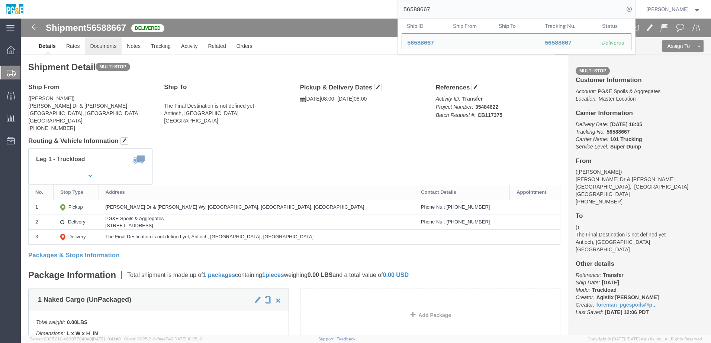
click link "Documents"
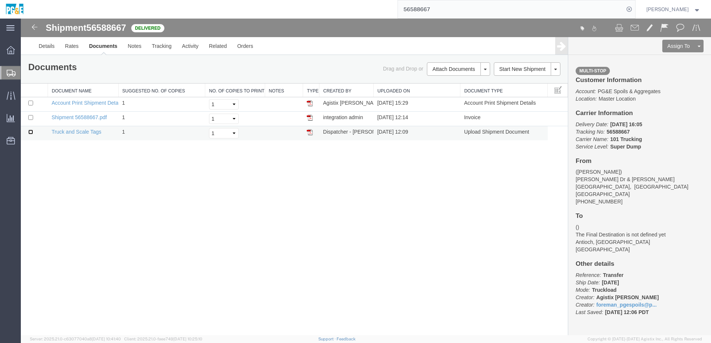
click at [29, 132] on input "checkbox" at bounding box center [30, 132] width 5 height 5
checkbox input "true"
click at [29, 116] on input "checkbox" at bounding box center [30, 117] width 5 height 5
checkbox input "true"
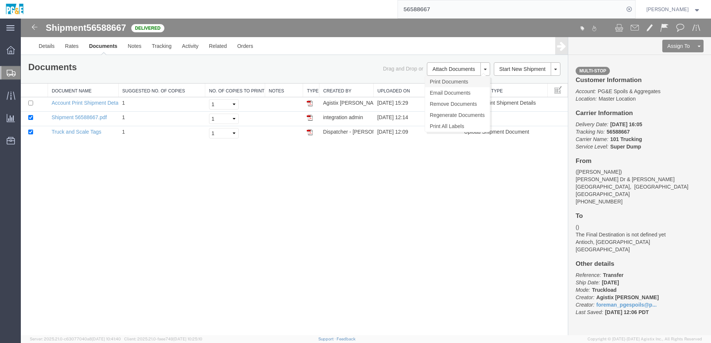
click at [445, 83] on link "Print Documents" at bounding box center [457, 81] width 65 height 11
click at [162, 51] on link "Tracking" at bounding box center [161, 46] width 30 height 18
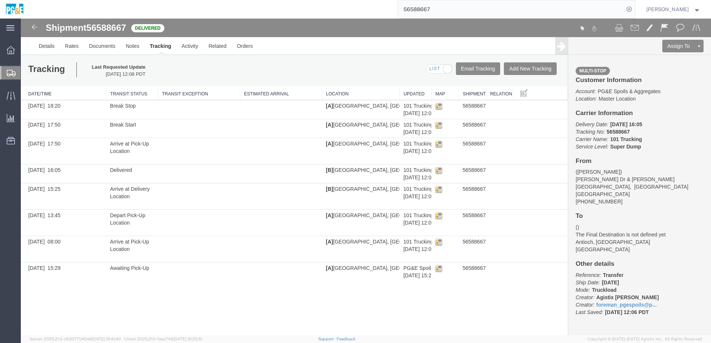
click at [422, 5] on input "56588667" at bounding box center [511, 9] width 226 height 18
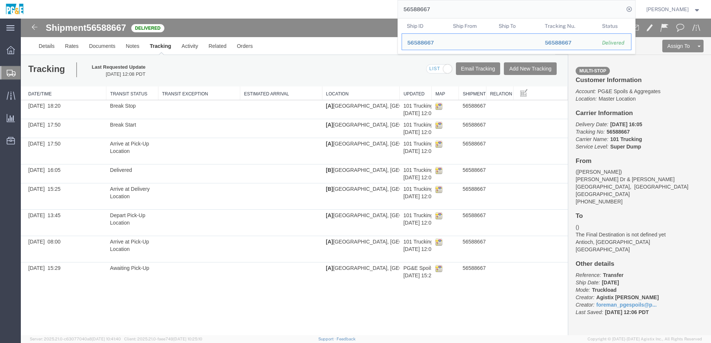
click at [422, 5] on input "56588667" at bounding box center [511, 9] width 226 height 18
paste input "71"
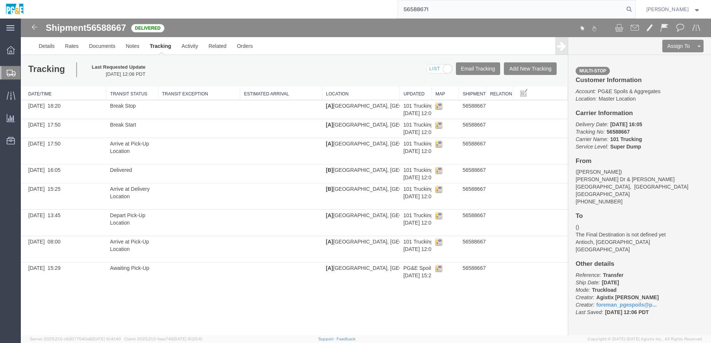
type input "56588671"
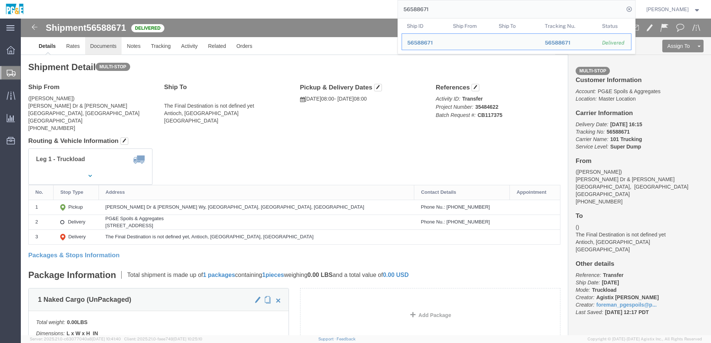
click link "Documents"
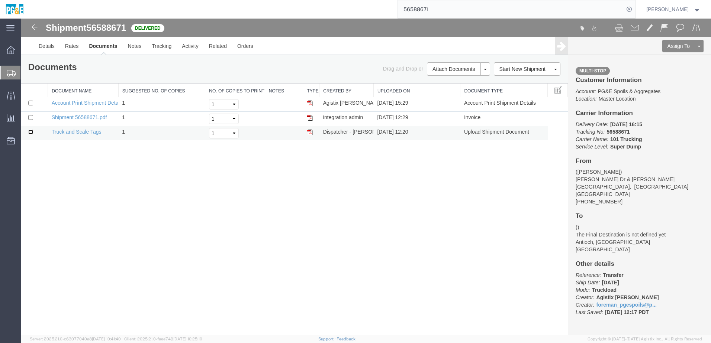
click at [30, 131] on input "checkbox" at bounding box center [30, 132] width 5 height 5
checkbox input "true"
click at [31, 117] on input "checkbox" at bounding box center [30, 117] width 5 height 5
checkbox input "true"
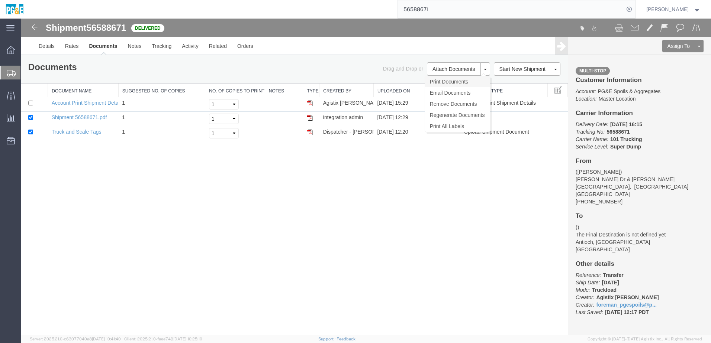
click at [442, 84] on link "Print Documents" at bounding box center [457, 81] width 65 height 11
click at [162, 45] on link "Tracking" at bounding box center [161, 46] width 30 height 18
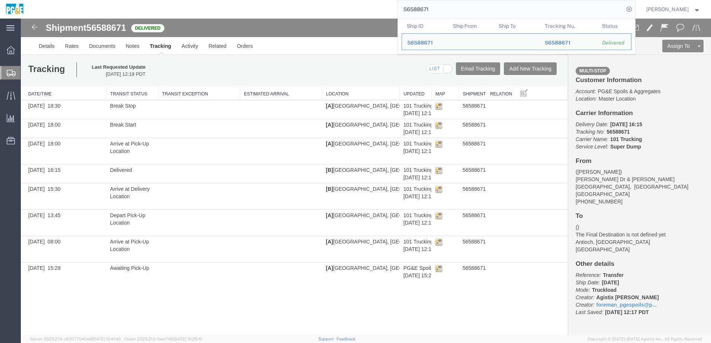
click at [422, 10] on input "56588671" at bounding box center [511, 9] width 226 height 18
paste input "609598"
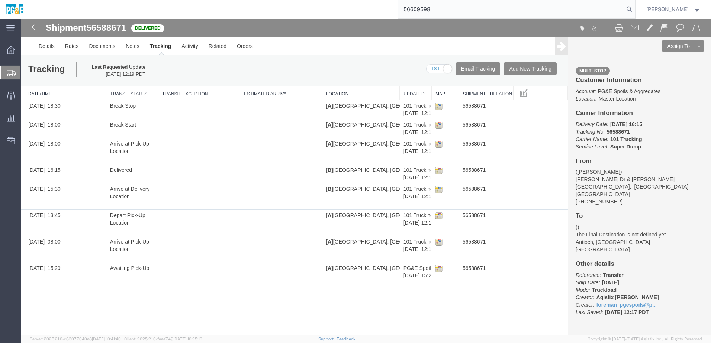
type input "56609598"
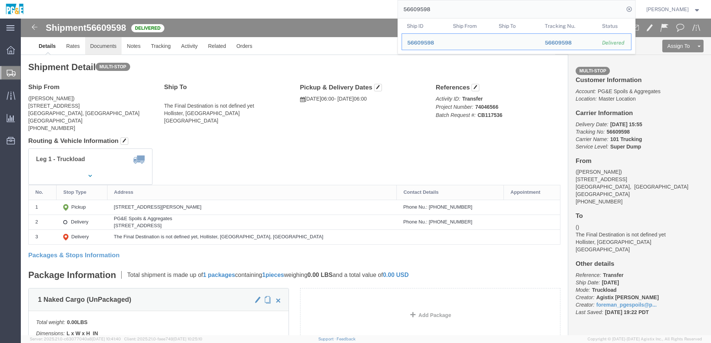
click link "Documents"
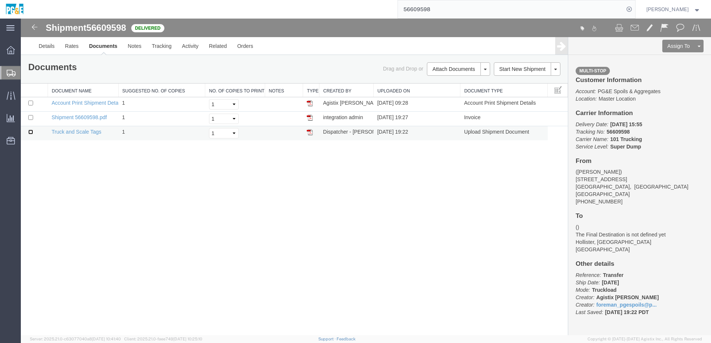
click at [32, 132] on input "checkbox" at bounding box center [30, 132] width 5 height 5
checkbox input "true"
click at [31, 117] on input "checkbox" at bounding box center [30, 117] width 5 height 5
checkbox input "true"
click at [21, 19] on link "Print Documents" at bounding box center [21, 19] width 0 height 0
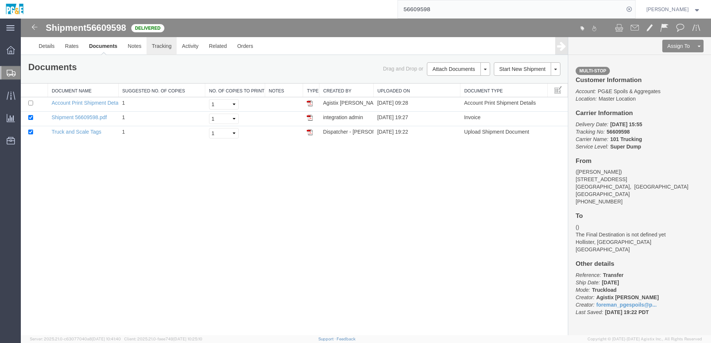
drag, startPoint x: 155, startPoint y: 49, endPoint x: 178, endPoint y: 70, distance: 31.1
click at [155, 49] on link "Tracking" at bounding box center [161, 46] width 30 height 18
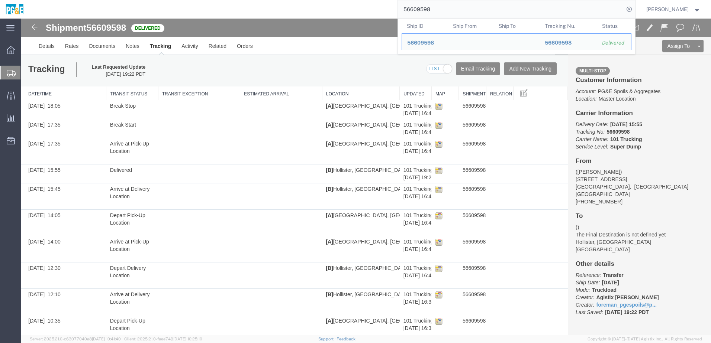
click at [423, 6] on input "56609598" at bounding box center [511, 9] width 226 height 18
paste input "600"
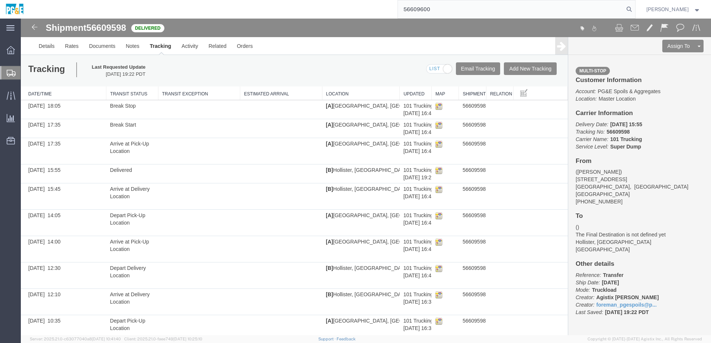
type input "56609600"
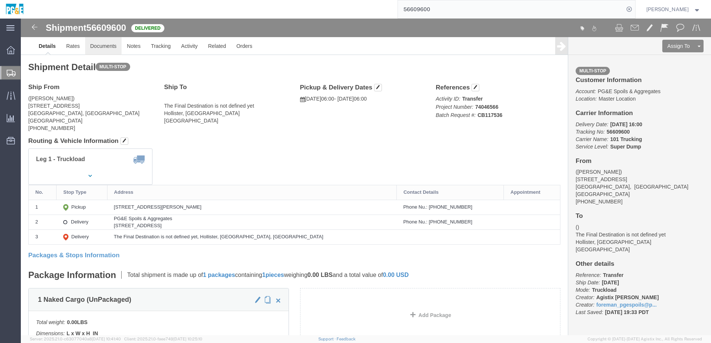
click link "Documents"
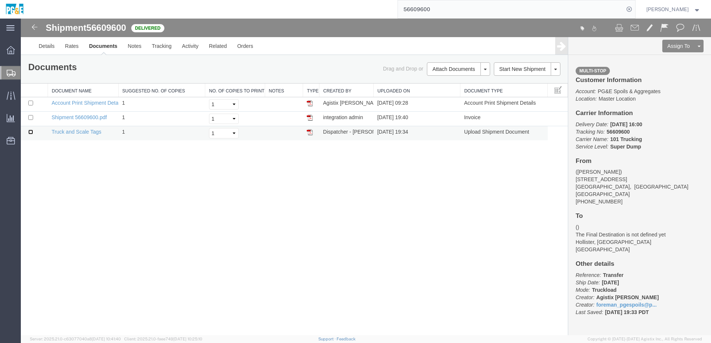
click at [32, 131] on input "checkbox" at bounding box center [30, 132] width 5 height 5
checkbox input "true"
click at [32, 118] on input "checkbox" at bounding box center [30, 117] width 5 height 5
checkbox input "true"
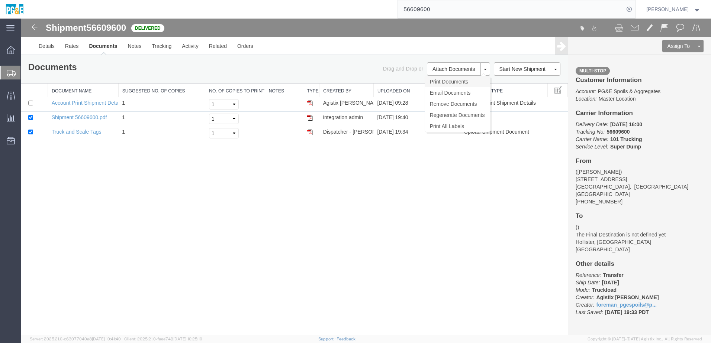
click at [445, 84] on link "Print Documents" at bounding box center [457, 81] width 65 height 11
click at [169, 54] on link "Tracking" at bounding box center [161, 46] width 30 height 18
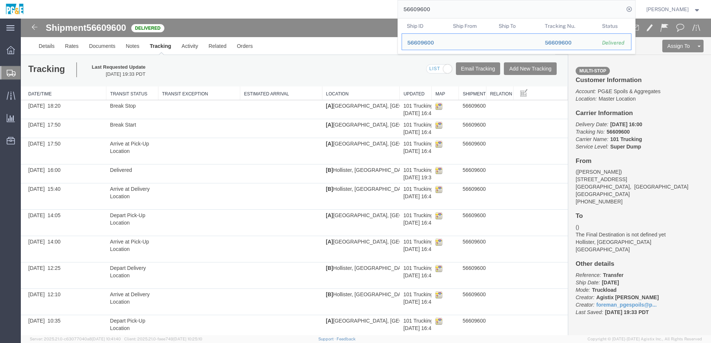
click at [429, 8] on input "56609600" at bounding box center [511, 9] width 226 height 18
paste input "588682"
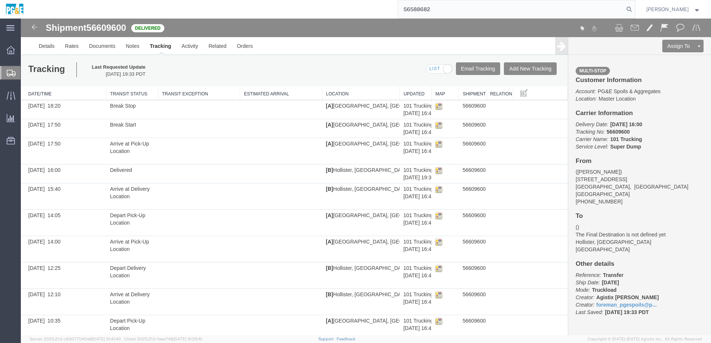
type input "56588682"
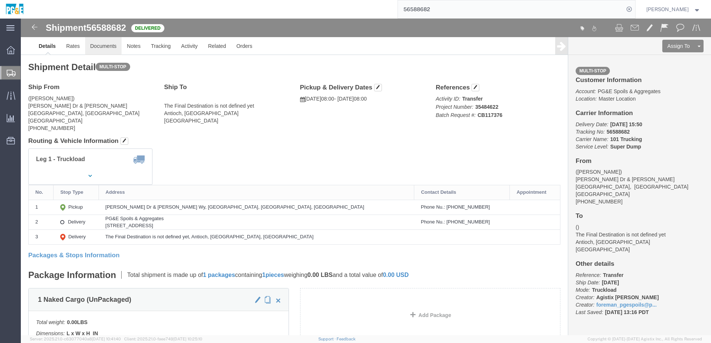
click link "Documents"
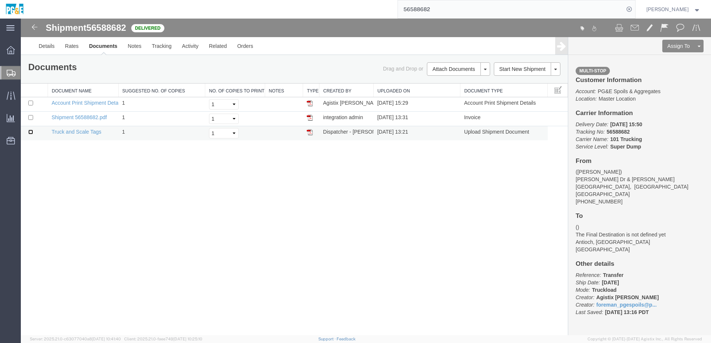
drag, startPoint x: 31, startPoint y: 132, endPoint x: 31, endPoint y: 127, distance: 4.5
click at [31, 132] on input "checkbox" at bounding box center [30, 132] width 5 height 5
checkbox input "true"
click at [30, 116] on input "checkbox" at bounding box center [30, 117] width 5 height 5
checkbox input "true"
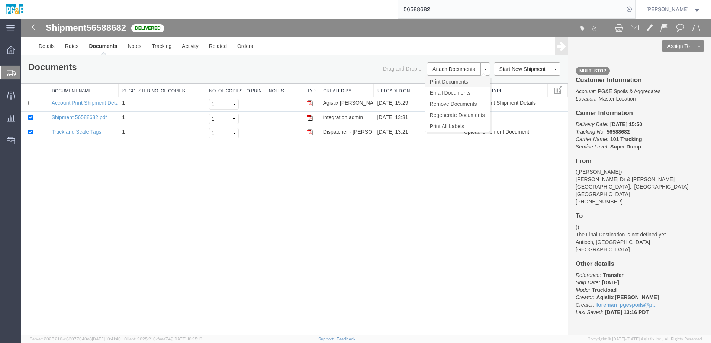
click at [452, 82] on link "Print Documents" at bounding box center [457, 81] width 65 height 11
click at [159, 49] on link "Tracking" at bounding box center [161, 46] width 30 height 18
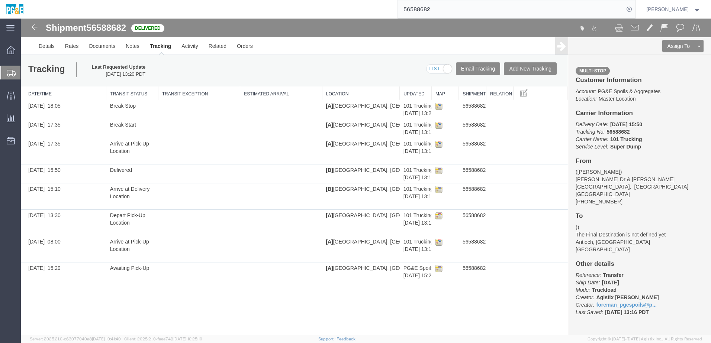
click at [415, 13] on input "56588682" at bounding box center [511, 9] width 226 height 18
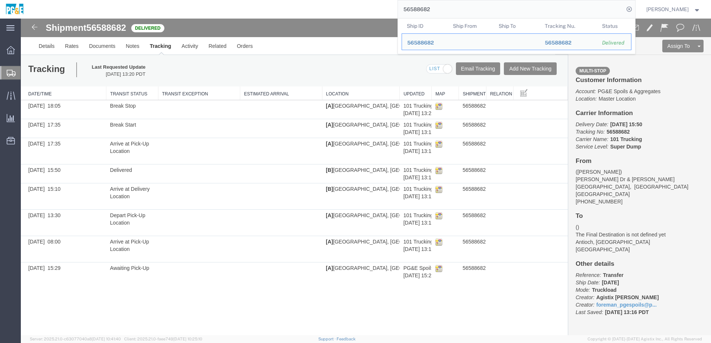
click at [415, 13] on input "56588682" at bounding box center [511, 9] width 226 height 18
paste input "6"
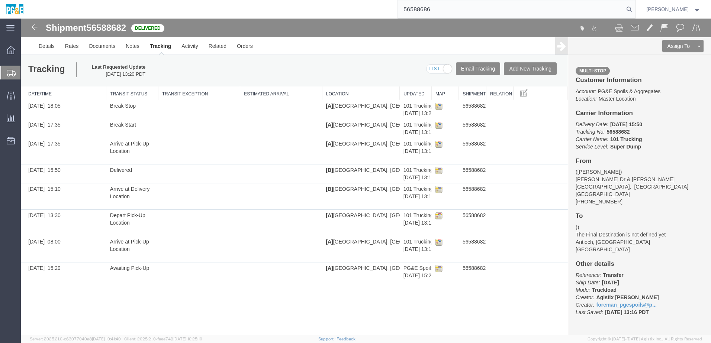
type input "56588686"
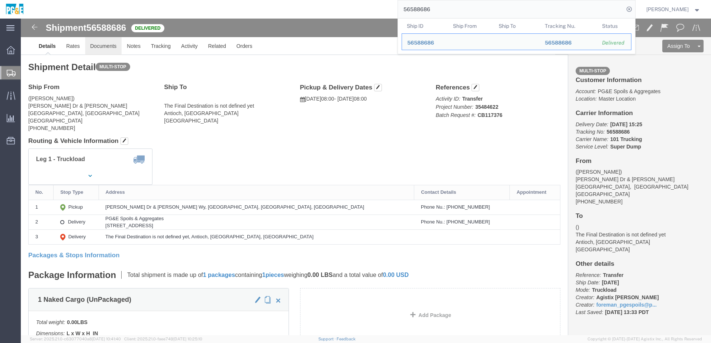
click link "Documents"
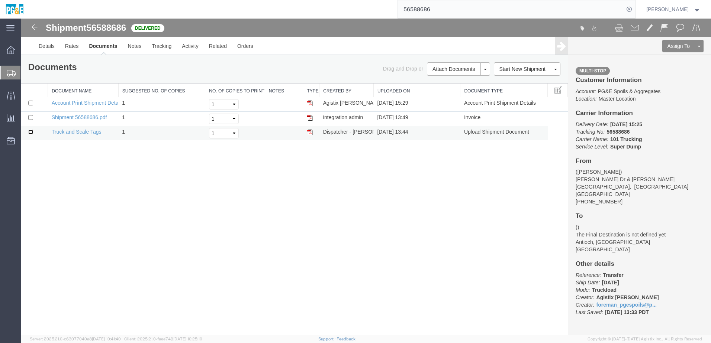
click at [29, 132] on input "checkbox" at bounding box center [30, 132] width 5 height 5
checkbox input "true"
click at [32, 119] on input "checkbox" at bounding box center [30, 117] width 5 height 5
checkbox input "true"
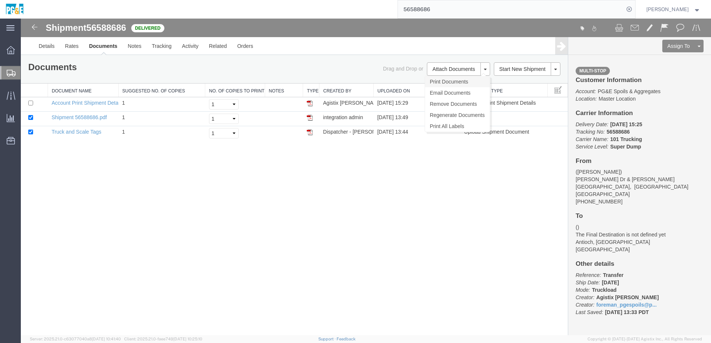
click at [445, 86] on link "Print Documents" at bounding box center [457, 81] width 65 height 11
click at [169, 48] on link "Tracking" at bounding box center [161, 46] width 30 height 18
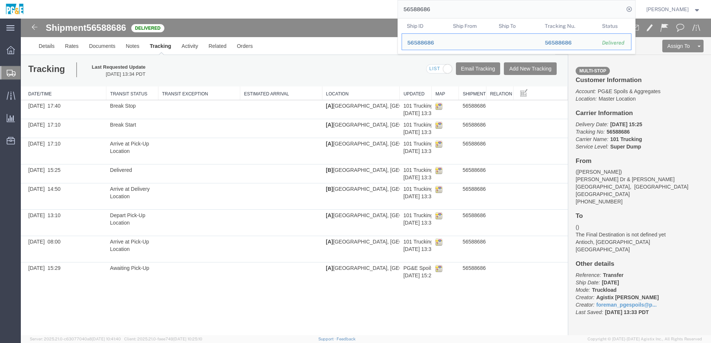
click at [425, 12] on input "56588686" at bounding box center [511, 9] width 226 height 18
paste input "9"
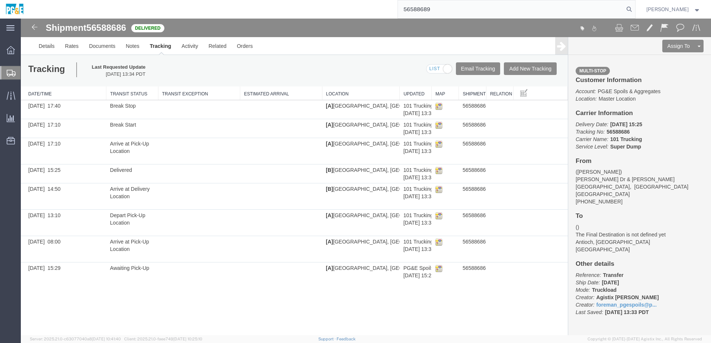
type input "56588689"
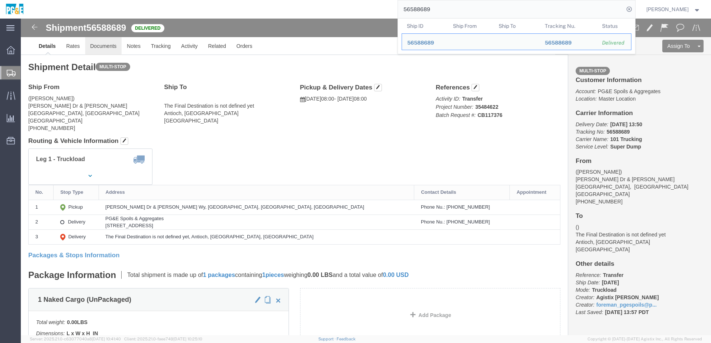
click link "Documents"
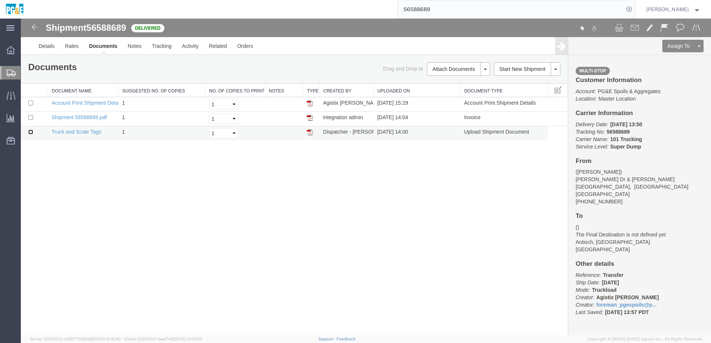
click at [30, 133] on input "checkbox" at bounding box center [30, 132] width 5 height 5
checkbox input "true"
click at [33, 116] on td at bounding box center [34, 119] width 27 height 14
click at [33, 116] on input "checkbox" at bounding box center [30, 117] width 5 height 5
checkbox input "true"
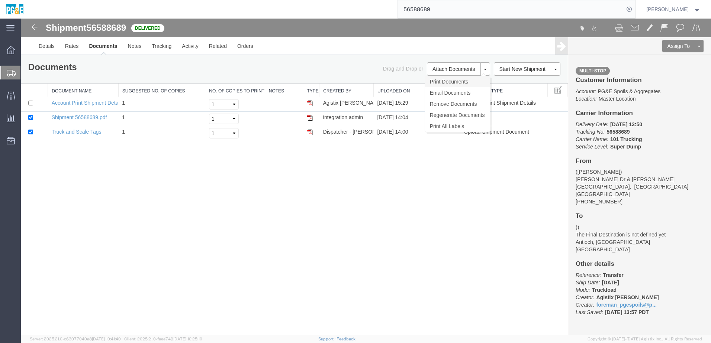
click at [452, 83] on link "Print Documents" at bounding box center [457, 81] width 65 height 11
click at [166, 48] on link "Tracking" at bounding box center [161, 46] width 30 height 18
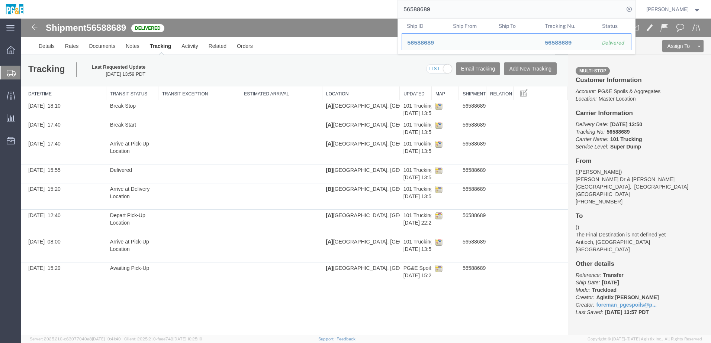
click at [419, 11] on input "56588689" at bounding box center [511, 9] width 226 height 18
paste input "93"
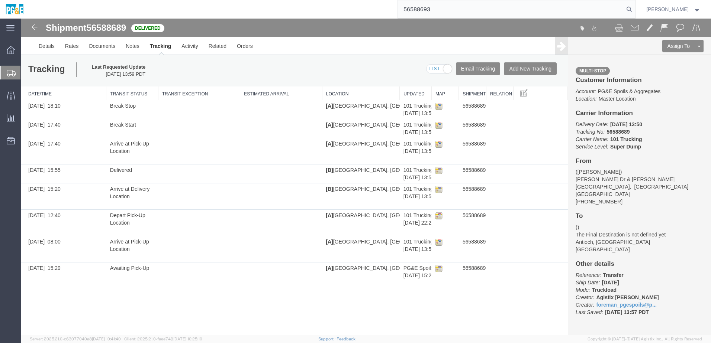
type input "56588693"
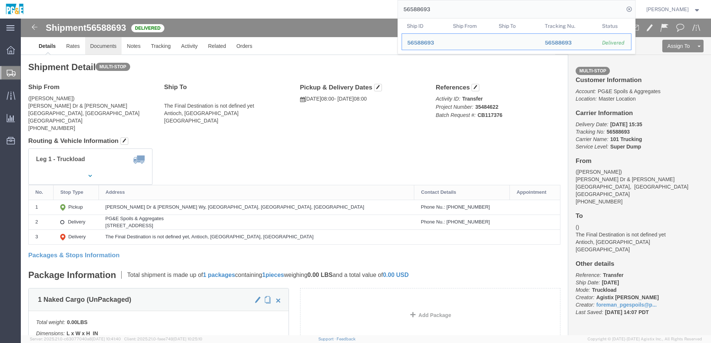
drag, startPoint x: 77, startPoint y: 32, endPoint x: 100, endPoint y: 49, distance: 28.8
click link "Documents"
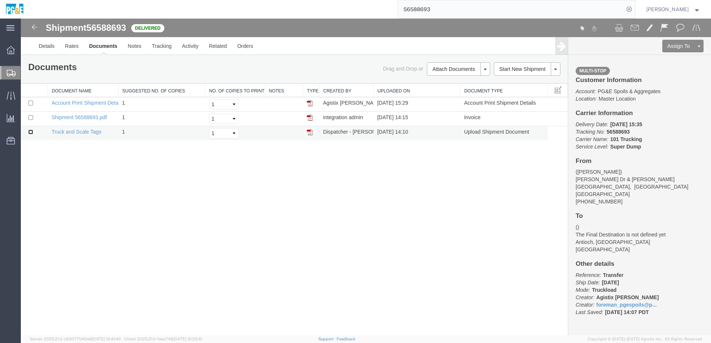
click at [31, 132] on input "checkbox" at bounding box center [30, 132] width 5 height 5
checkbox input "true"
click at [32, 119] on input "checkbox" at bounding box center [30, 117] width 5 height 5
checkbox input "true"
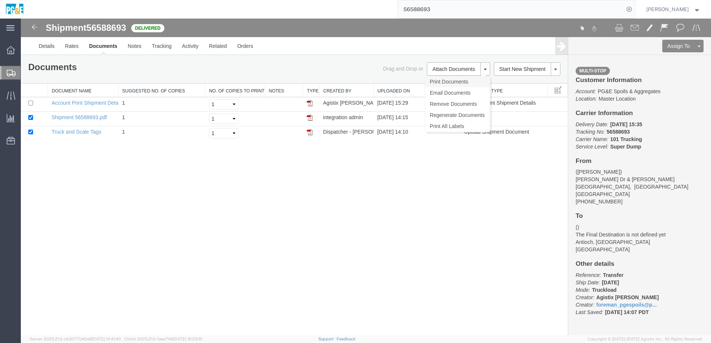
click at [443, 84] on link "Print Documents" at bounding box center [457, 81] width 65 height 11
click at [160, 49] on link "Tracking" at bounding box center [161, 46] width 30 height 18
